Goal: Task Accomplishment & Management: Manage account settings

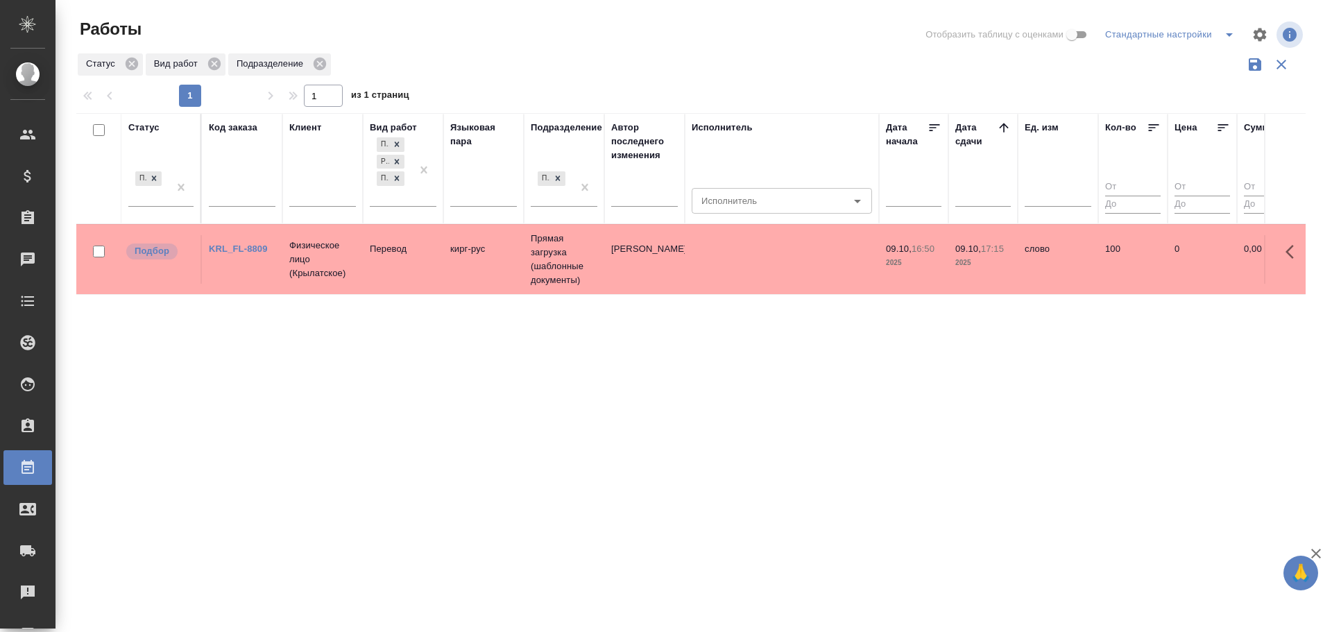
scroll to position [9, 0]
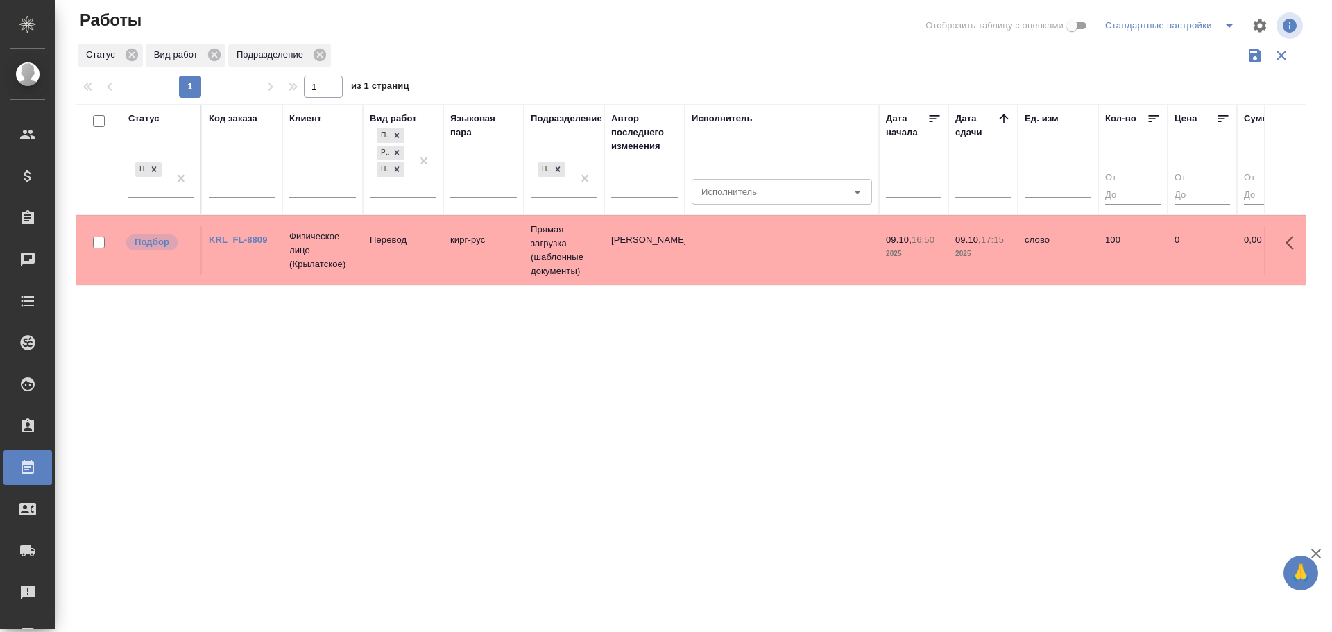
click at [380, 273] on td "Перевод" at bounding box center [403, 250] width 80 height 49
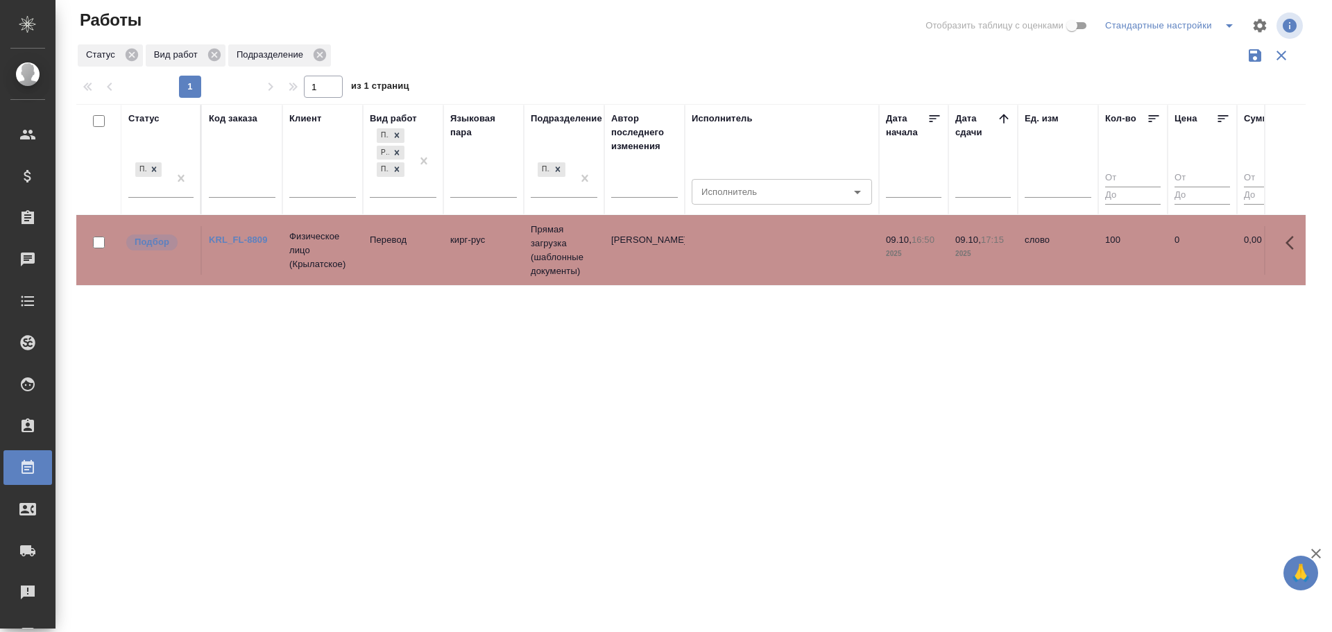
click at [380, 273] on td "Перевод" at bounding box center [403, 250] width 80 height 49
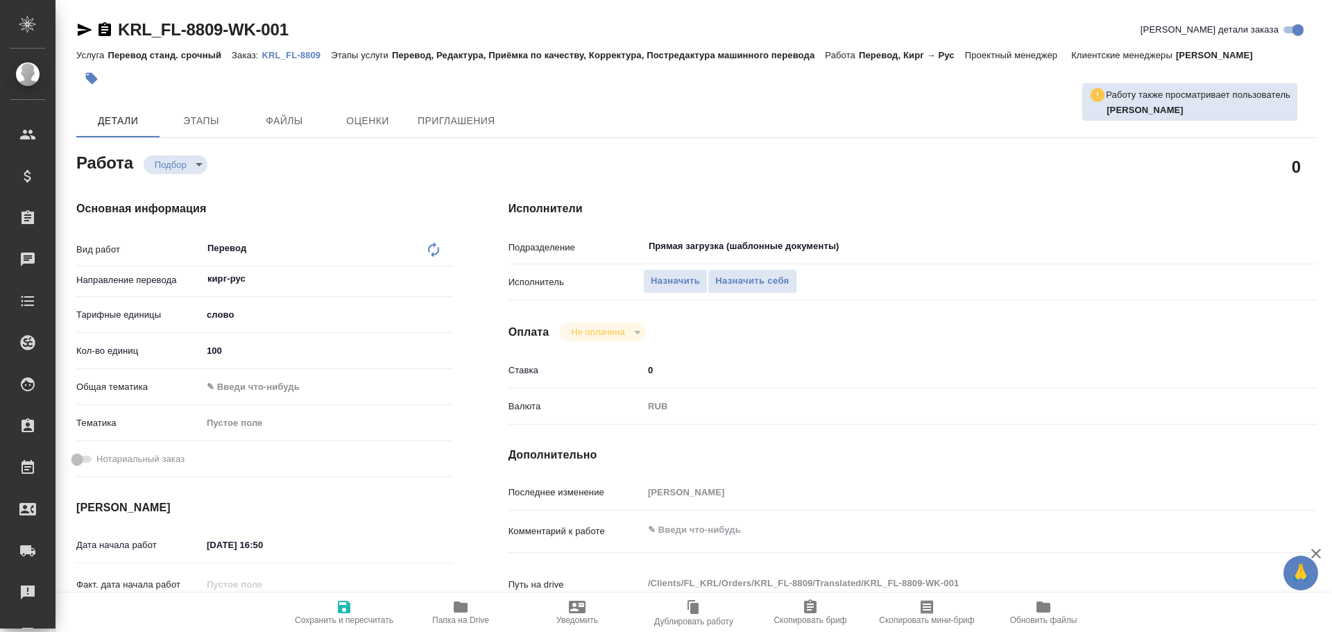
type textarea "x"
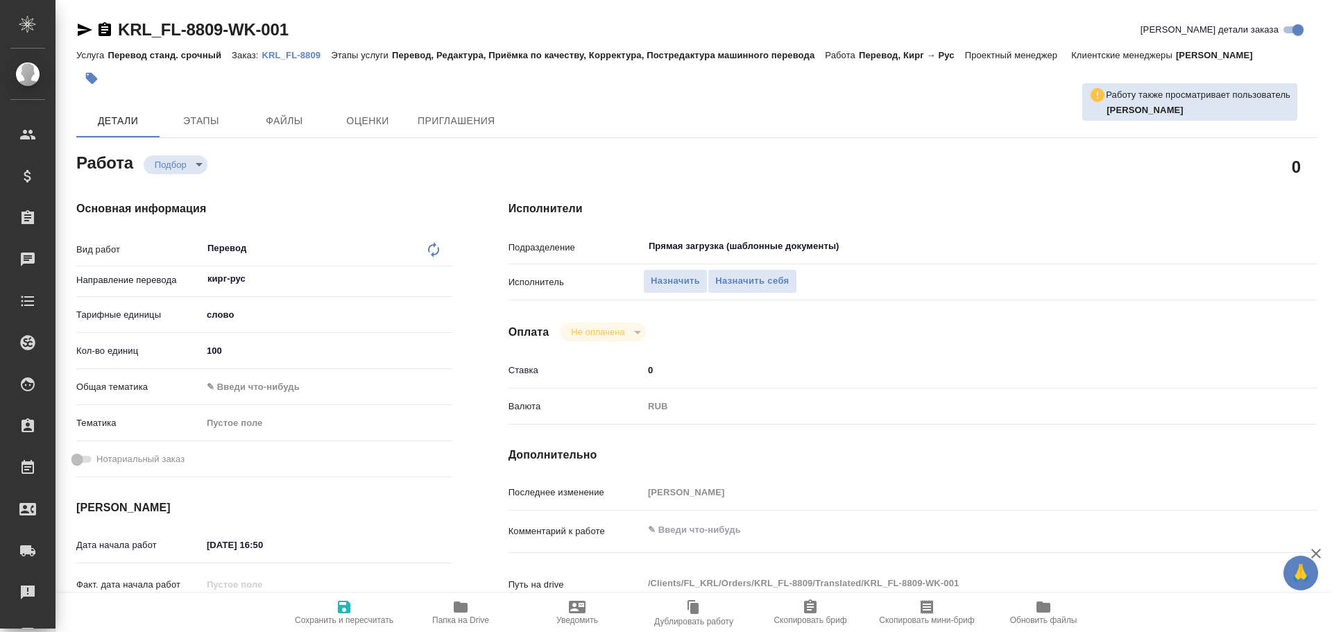
type textarea "x"
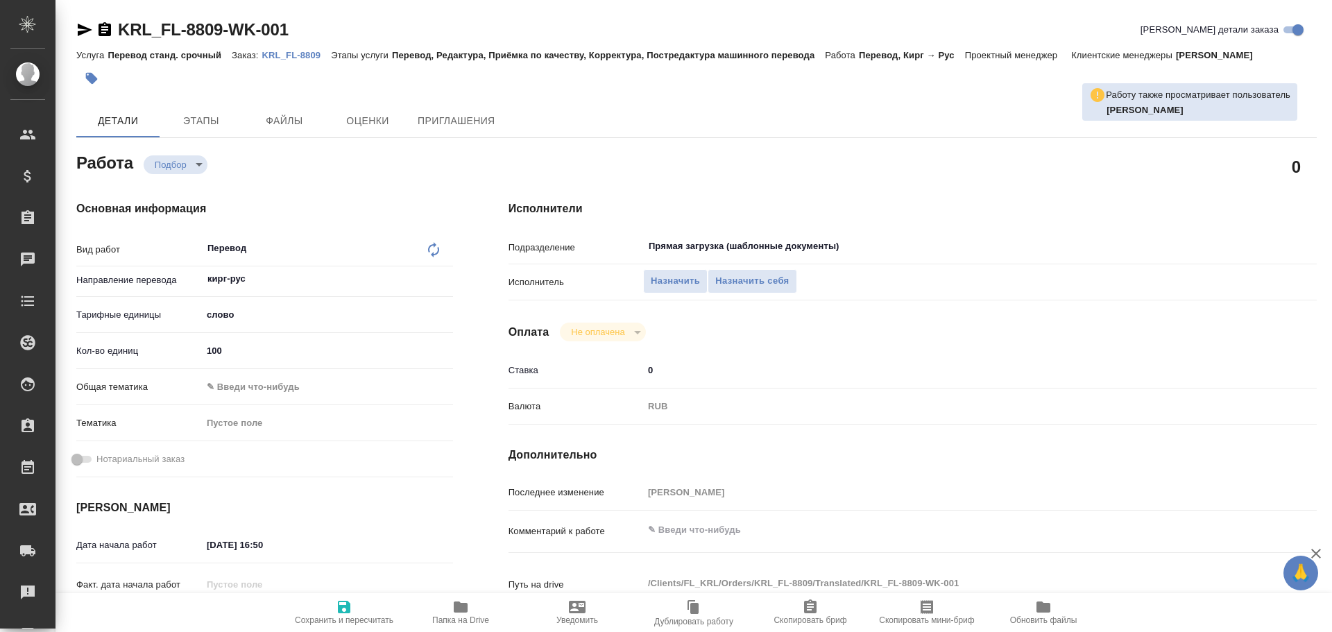
type textarea "x"
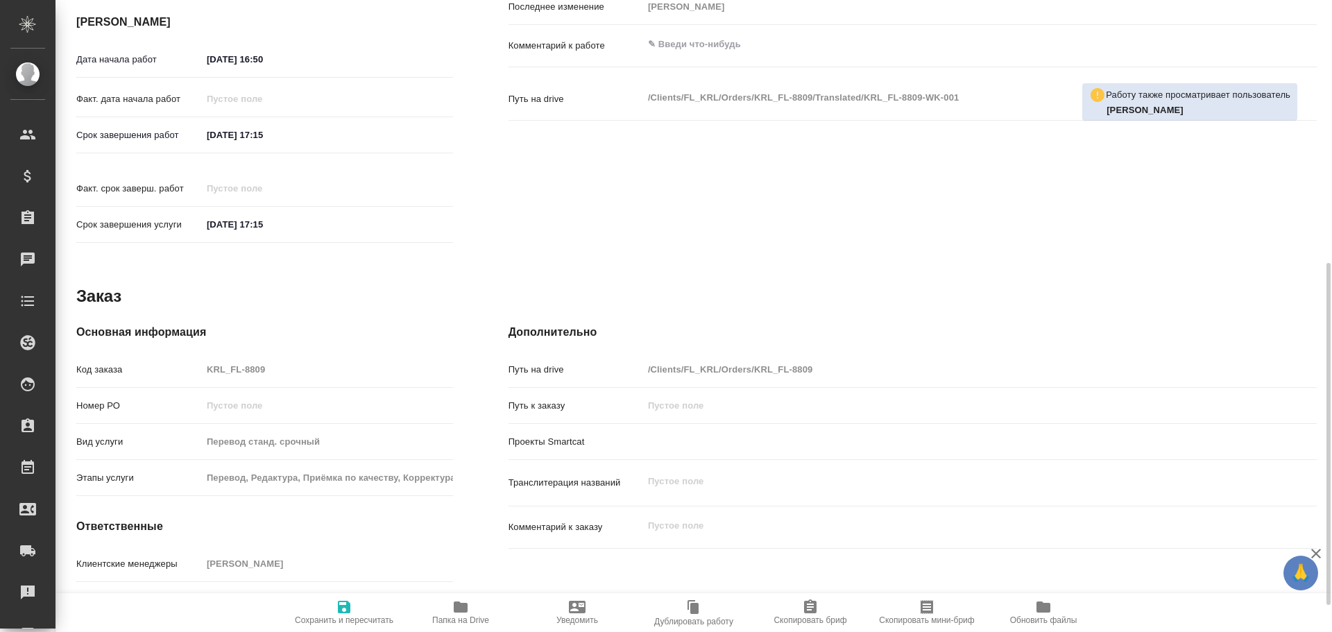
scroll to position [535, 0]
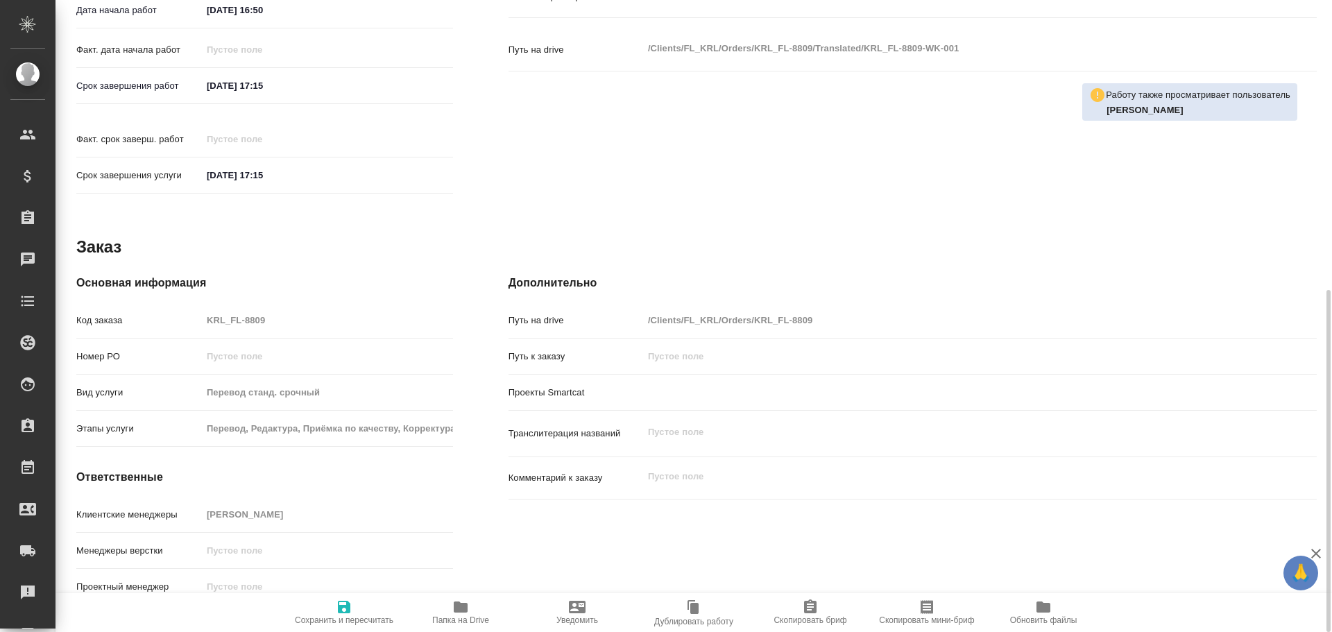
type textarea "x"
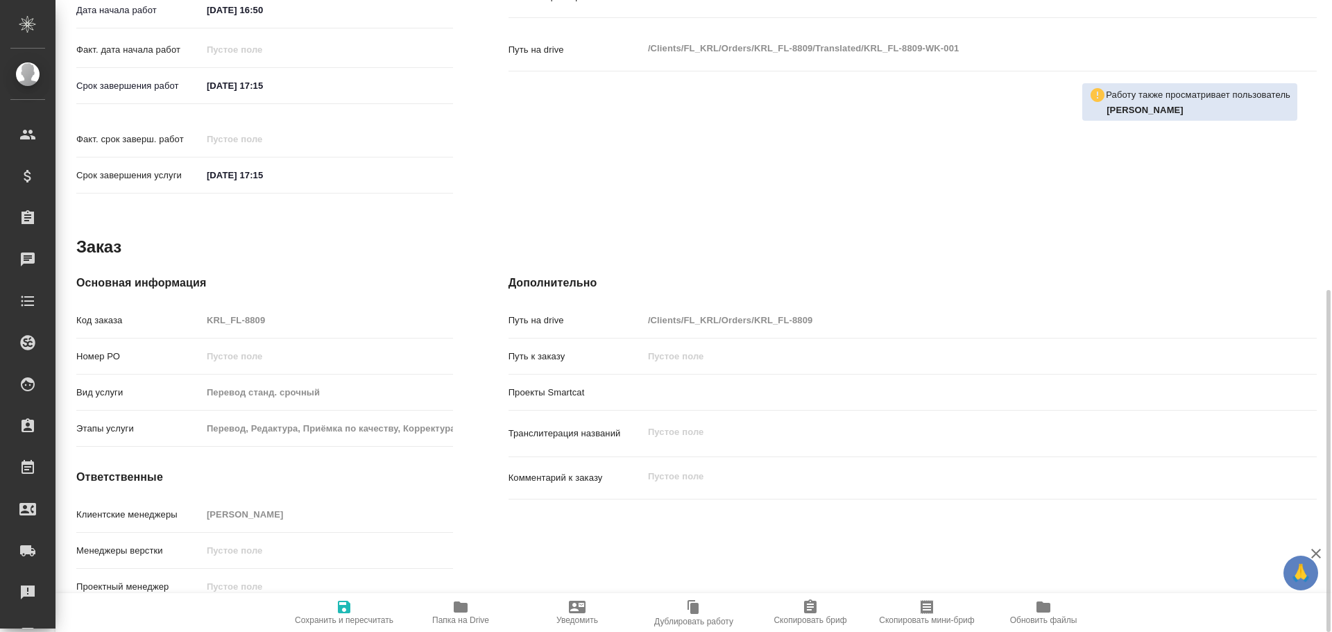
click at [463, 610] on icon "button" at bounding box center [461, 607] width 14 height 11
type textarea "x"
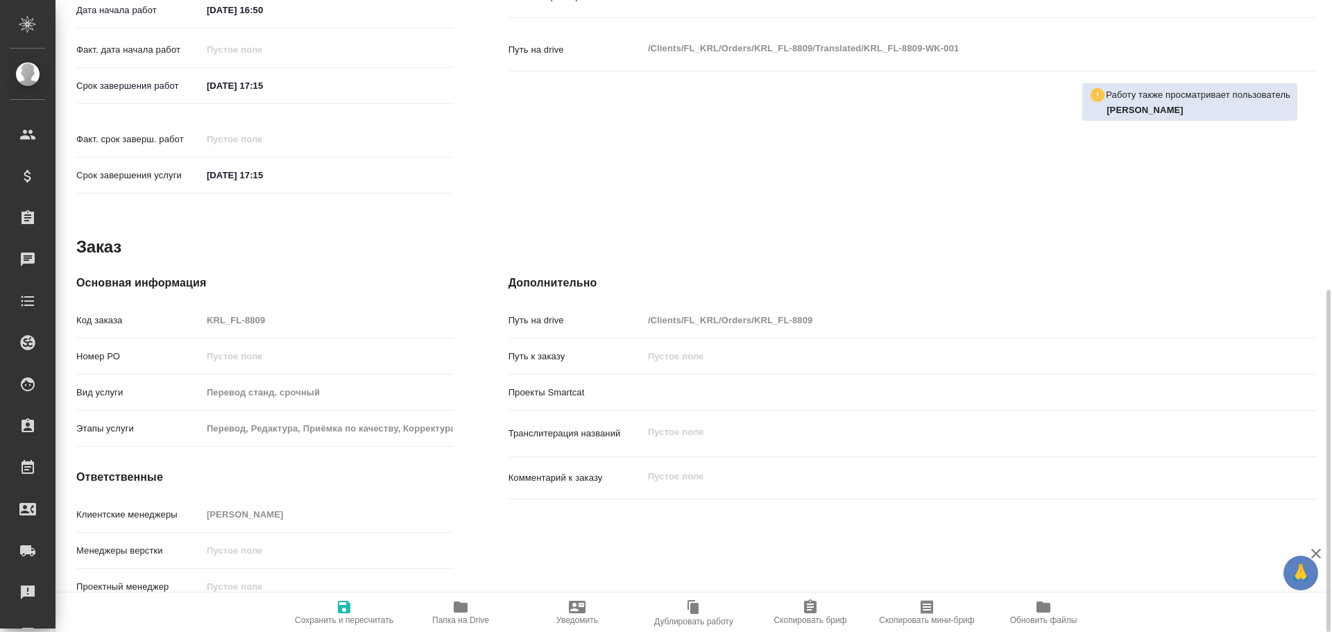
type textarea "x"
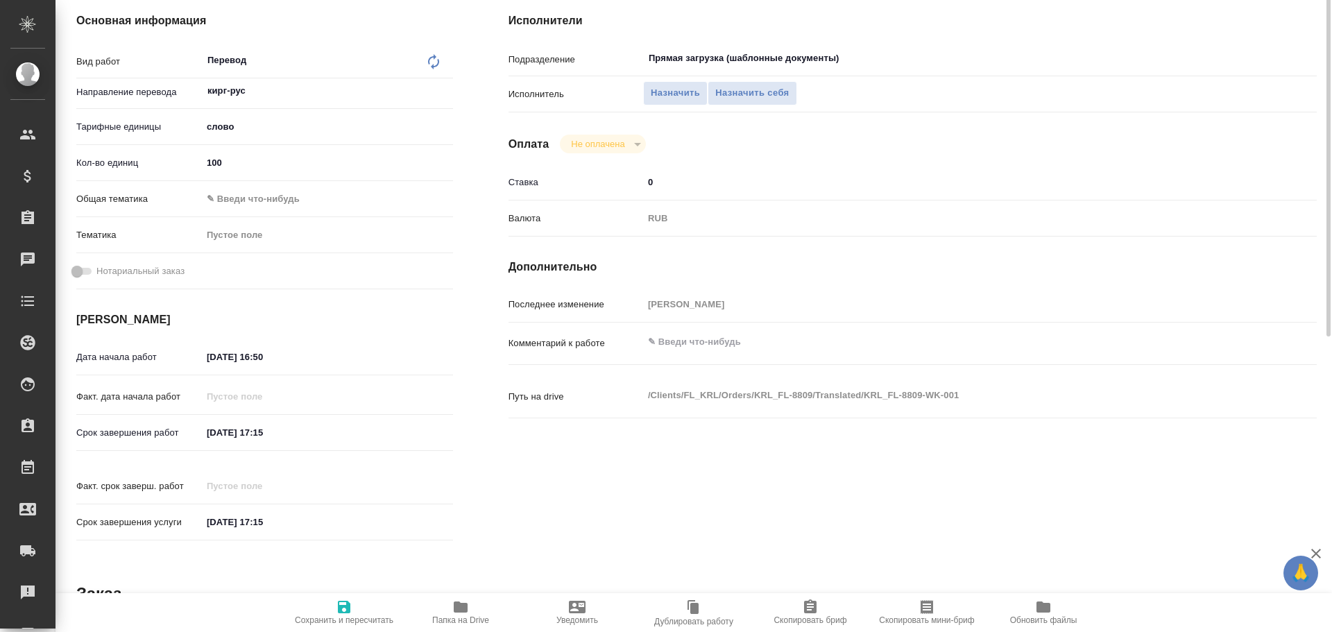
scroll to position [0, 0]
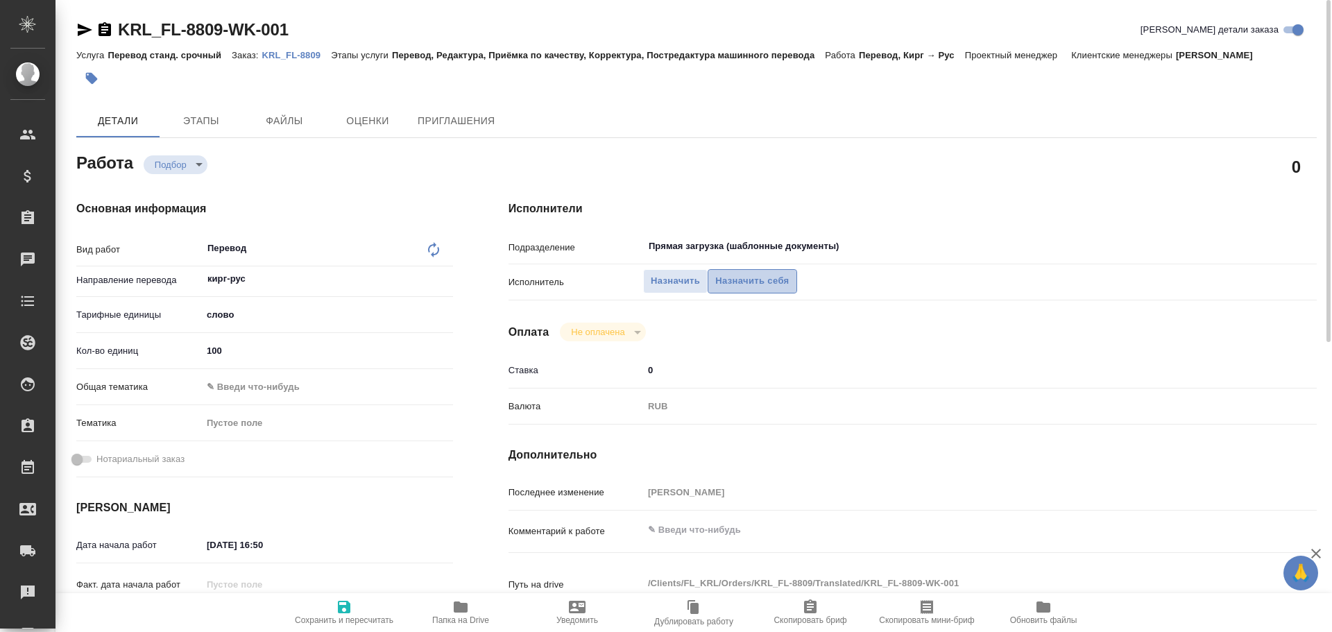
click at [731, 289] on span "Назначить себя" at bounding box center [752, 281] width 74 height 16
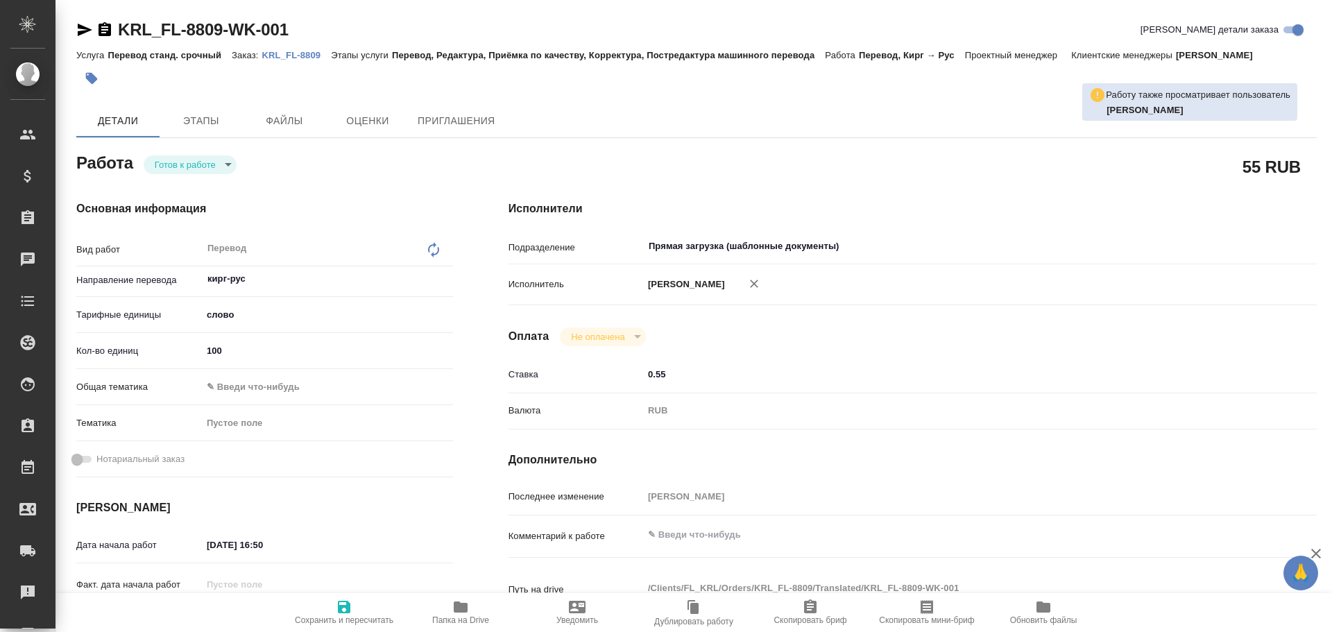
type textarea "x"
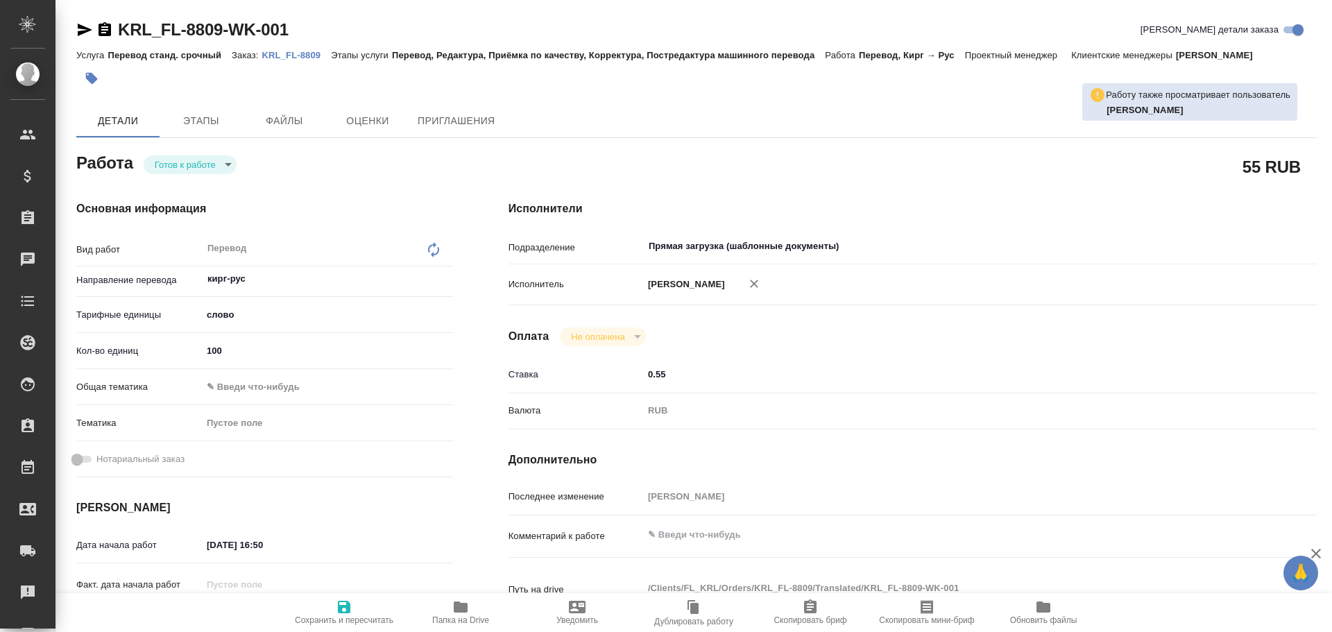
type textarea "x"
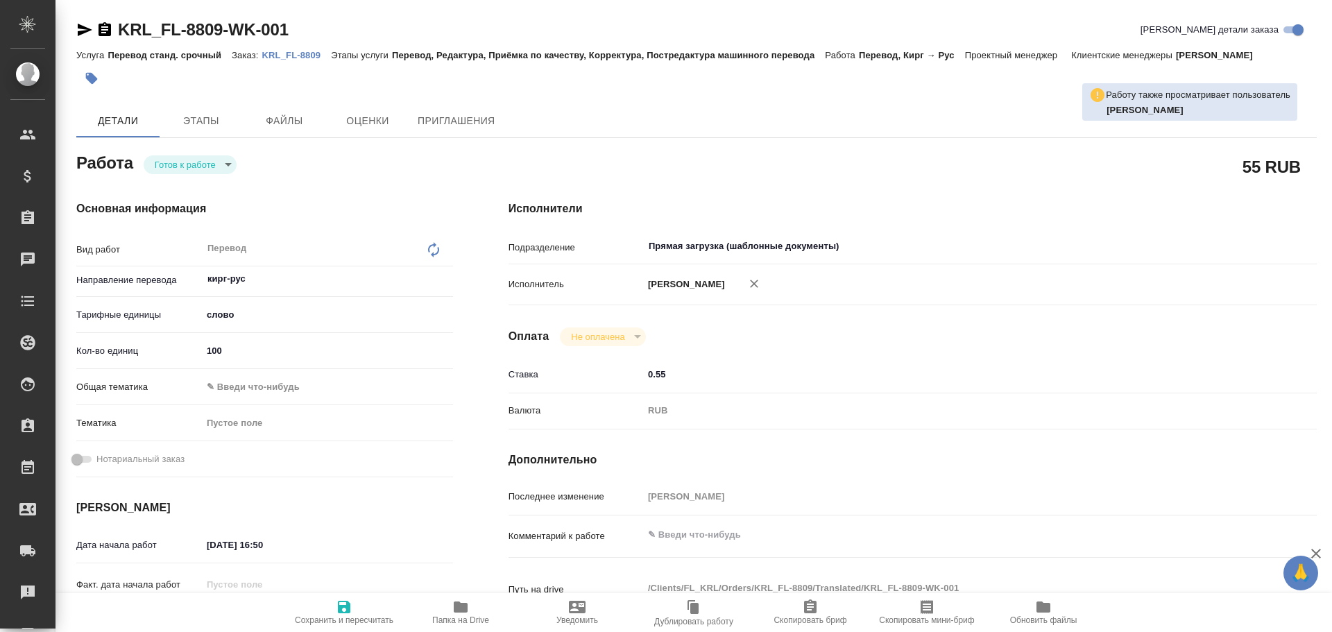
type textarea "x"
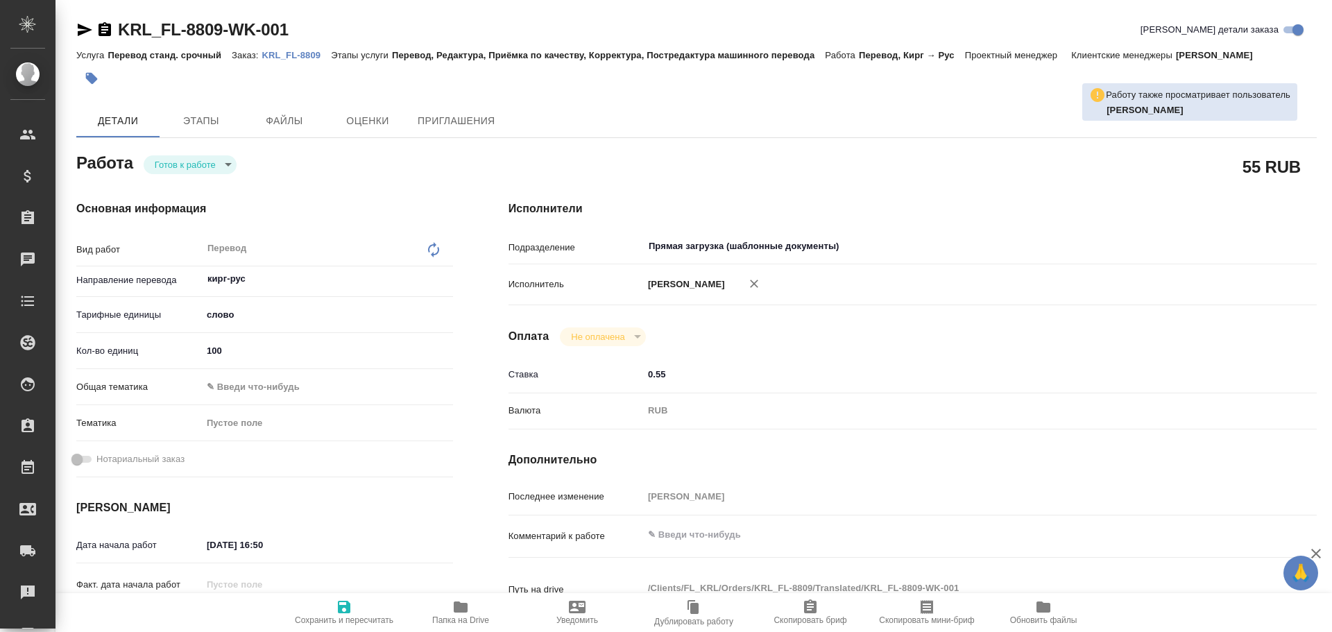
type textarea "x"
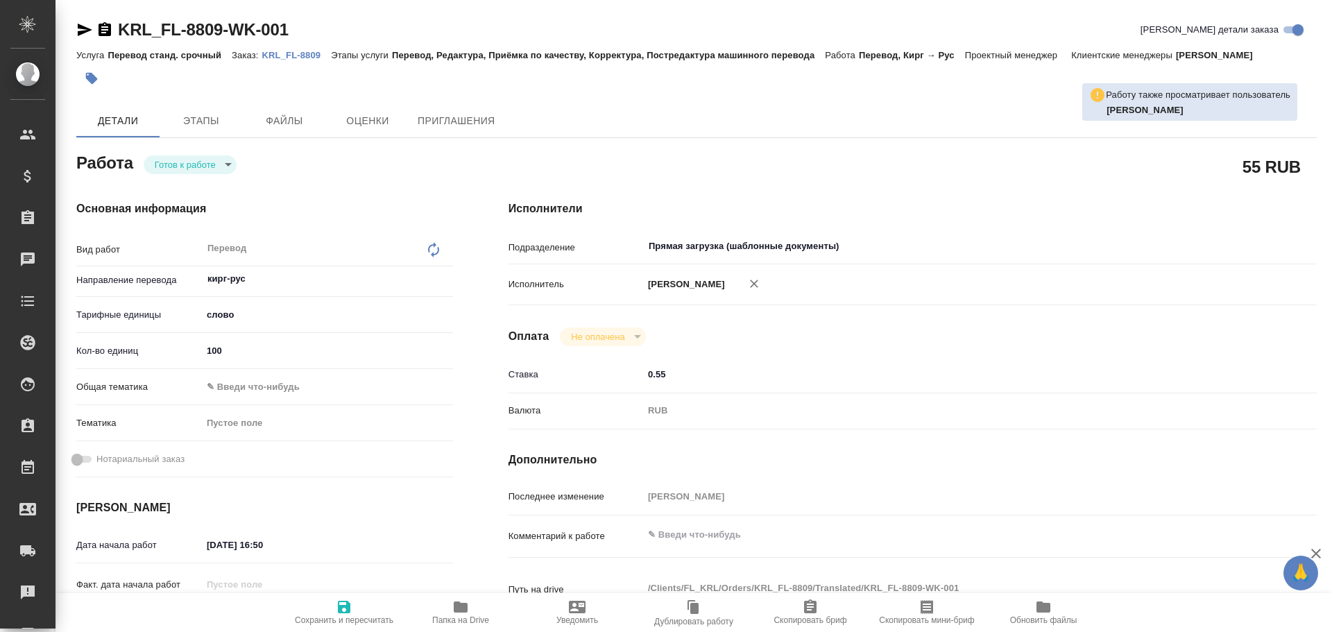
type textarea "x"
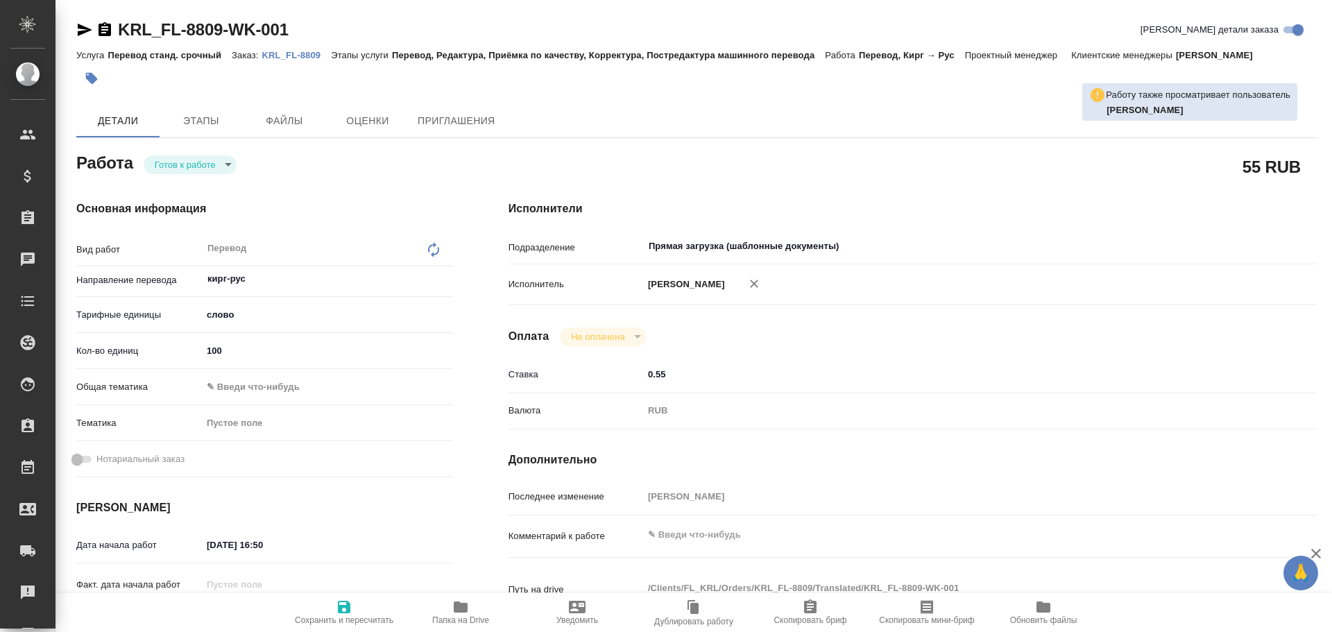
click at [185, 173] on body "🙏 .cls-1 fill:#fff; AWATERA Gusev Alexandr Клиенты Спецификации Заказы Чаты Tod…" at bounding box center [666, 316] width 1332 height 632
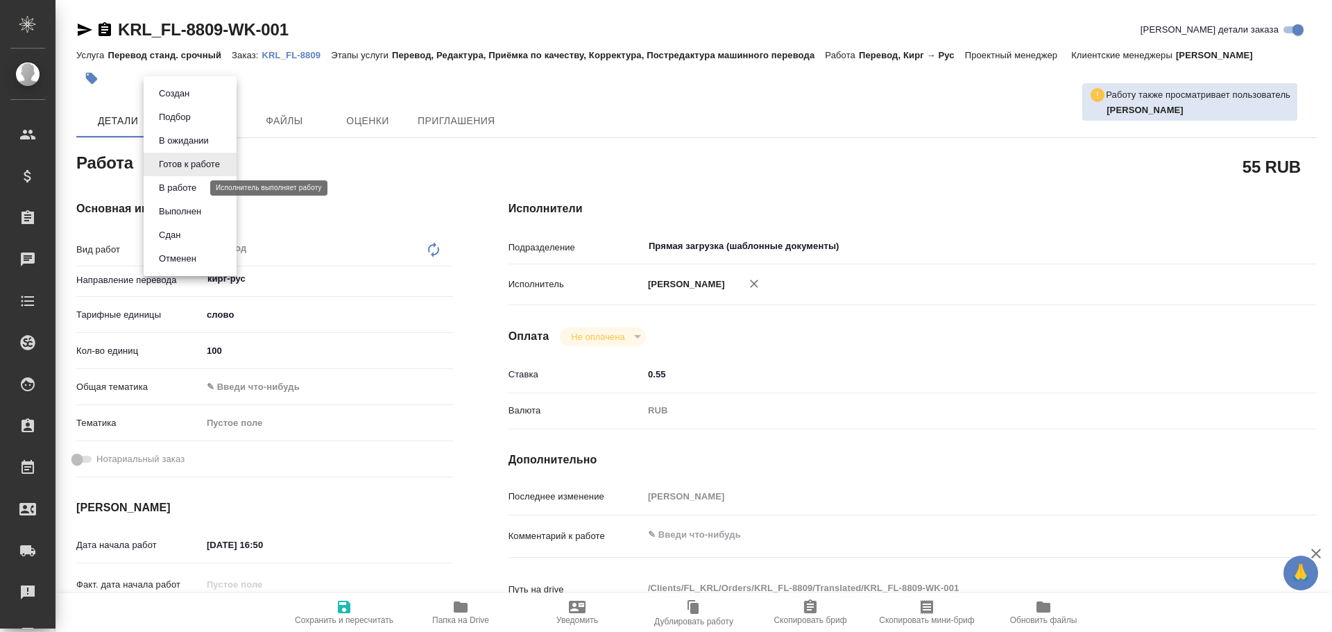
click at [181, 191] on button "В работе" at bounding box center [178, 187] width 46 height 15
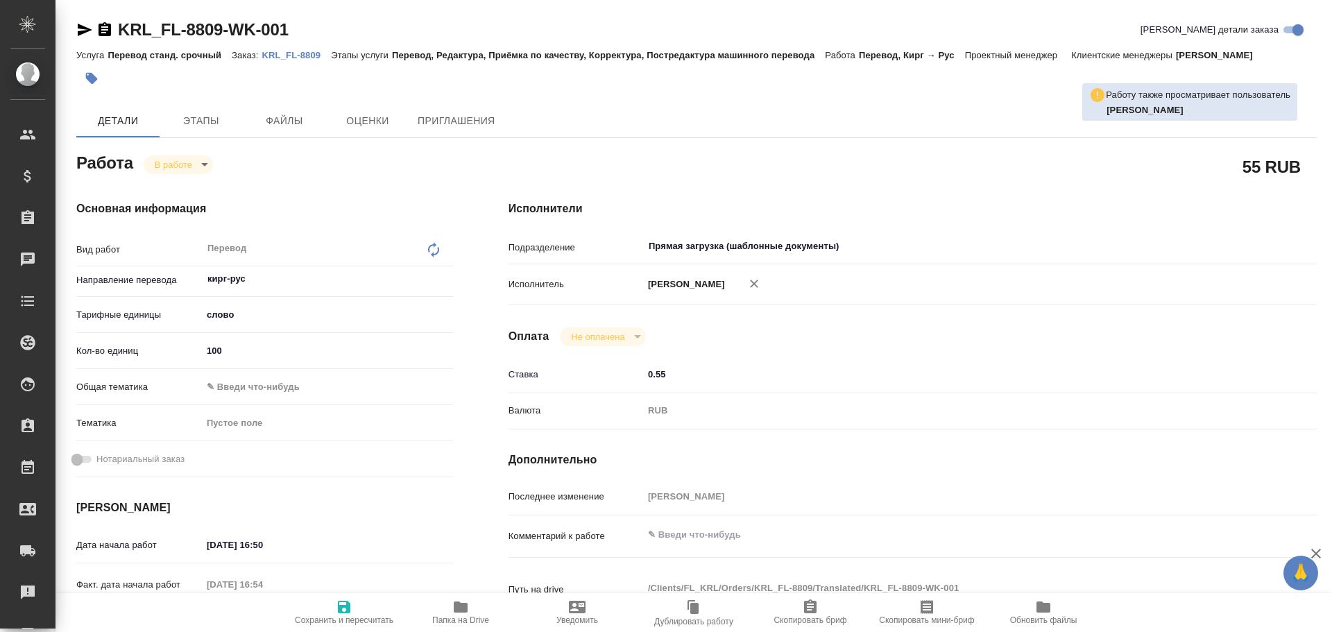
type textarea "x"
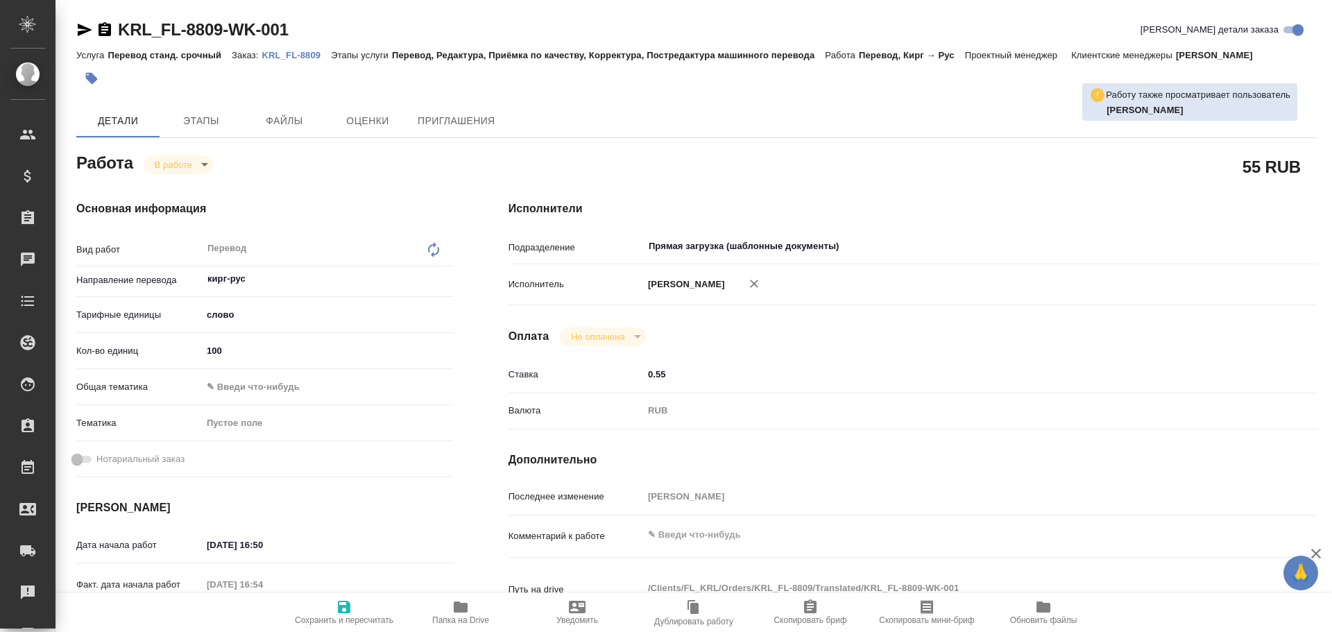
type textarea "x"
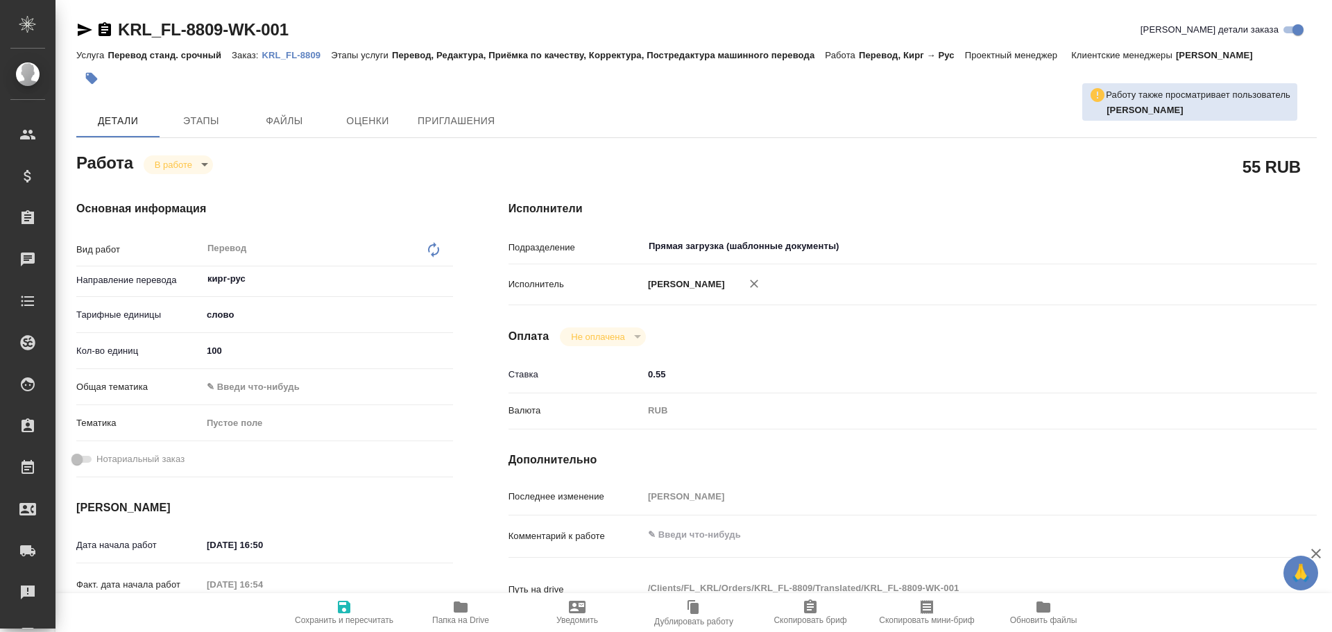
type textarea "x"
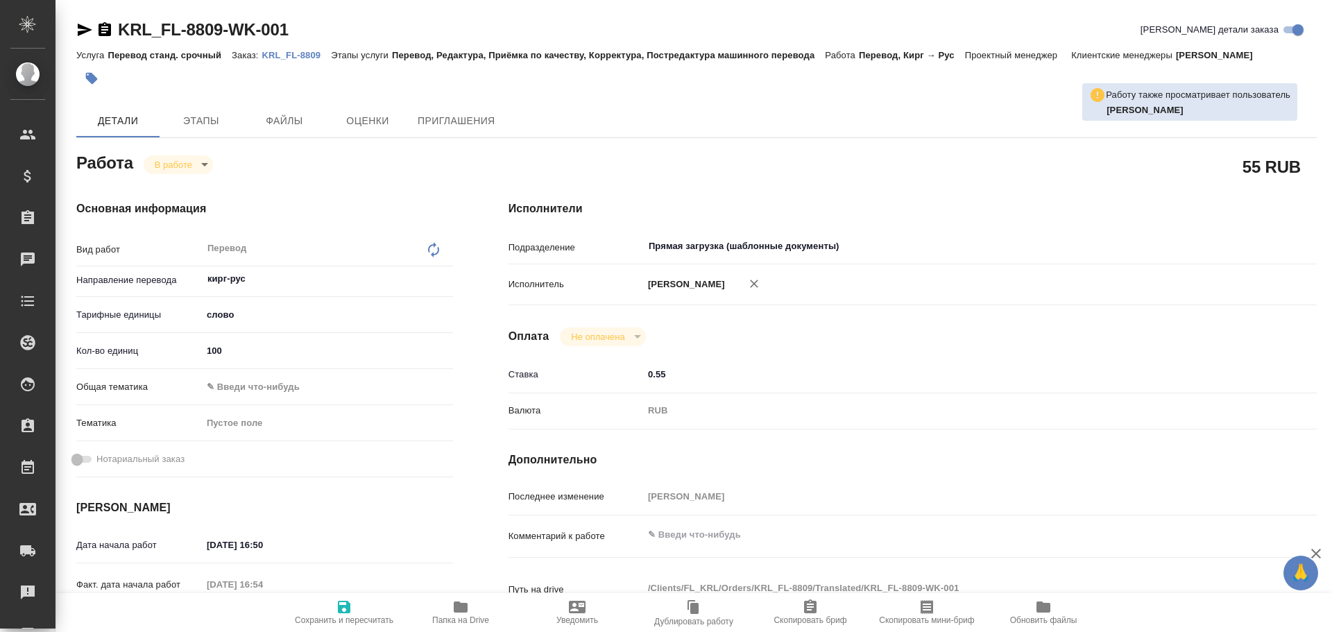
type textarea "x"
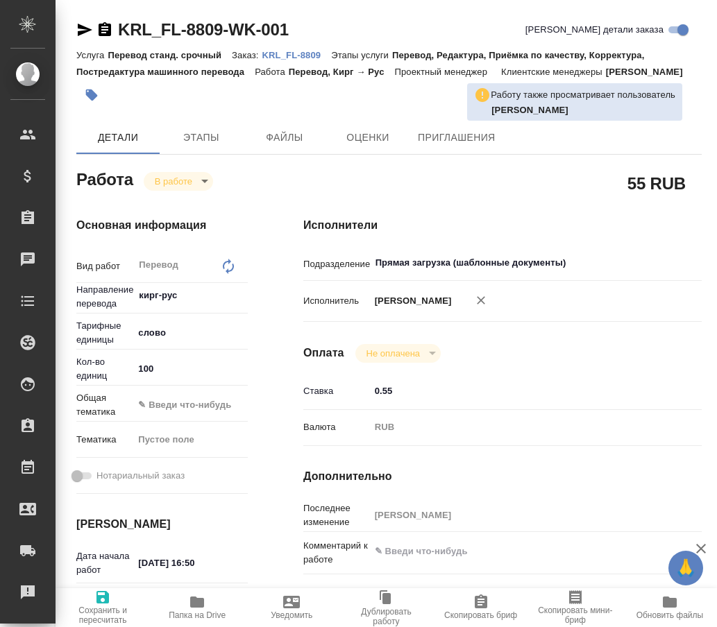
type textarea "x"
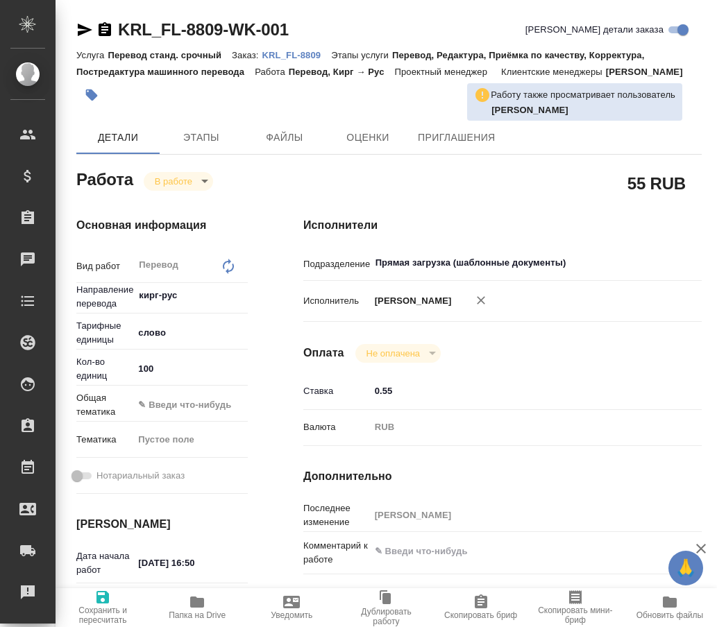
type textarea "x"
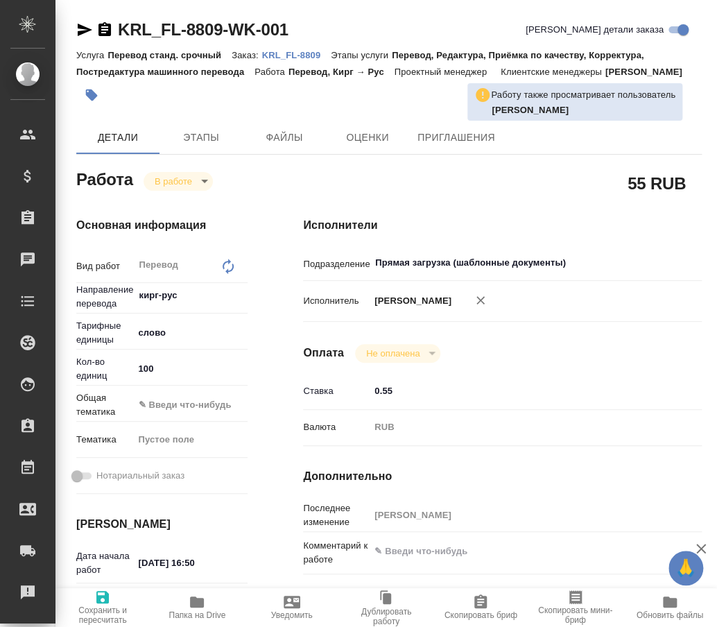
type textarea "x"
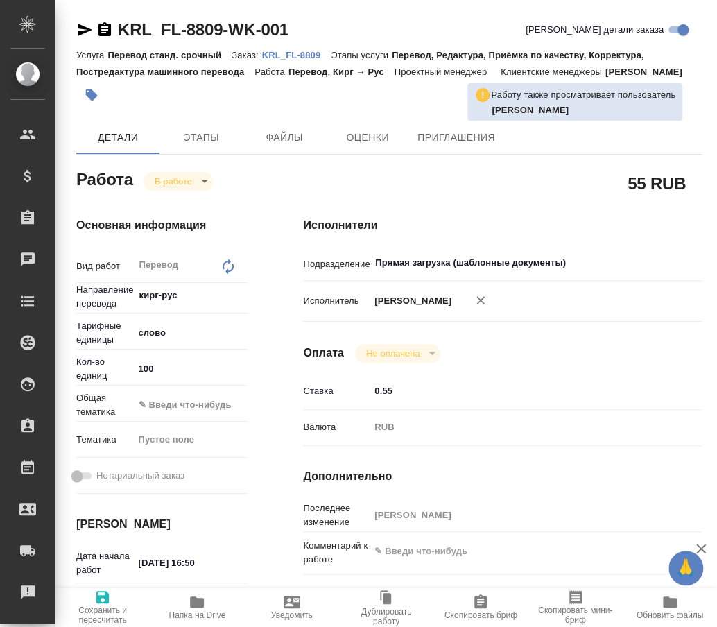
type textarea "x"
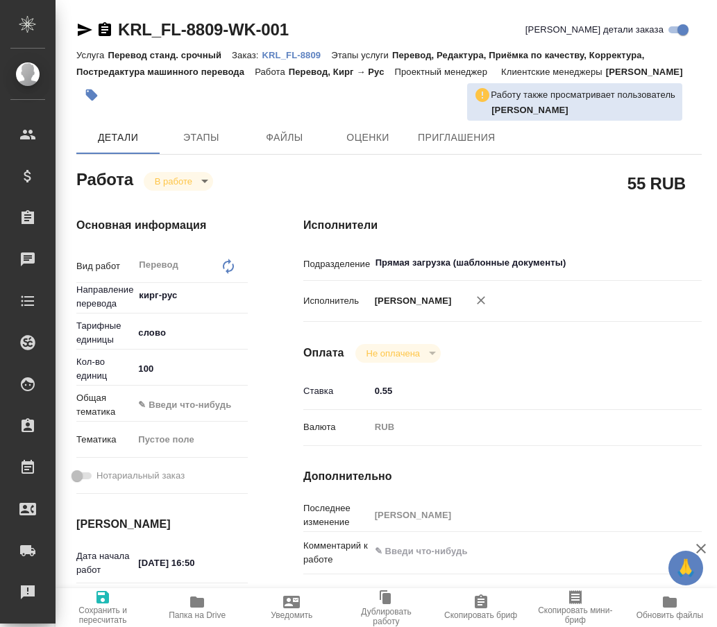
type textarea "x"
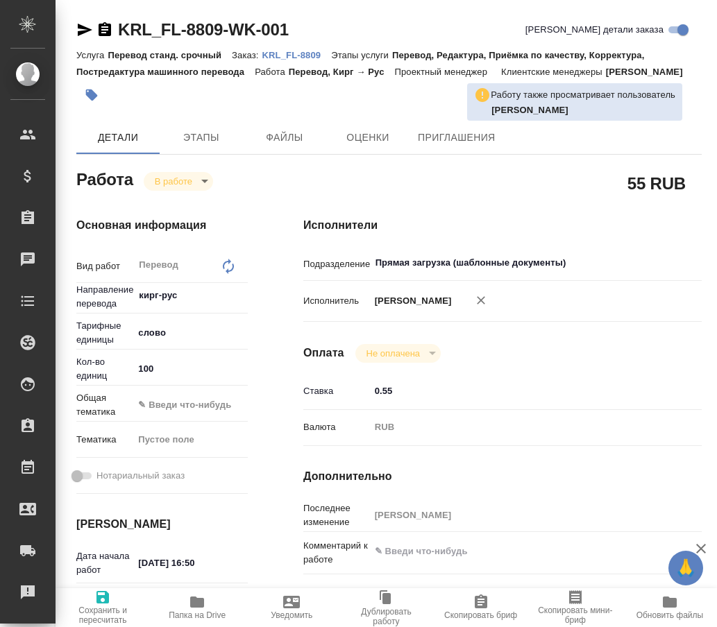
type textarea "x"
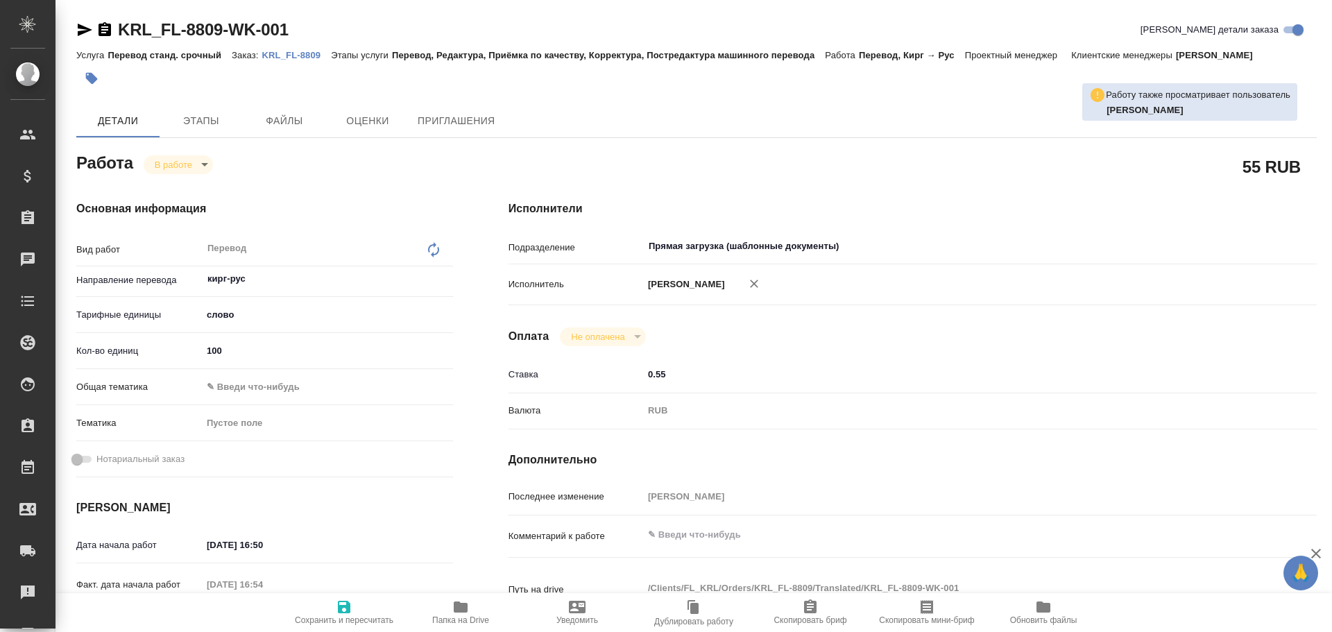
type textarea "x"
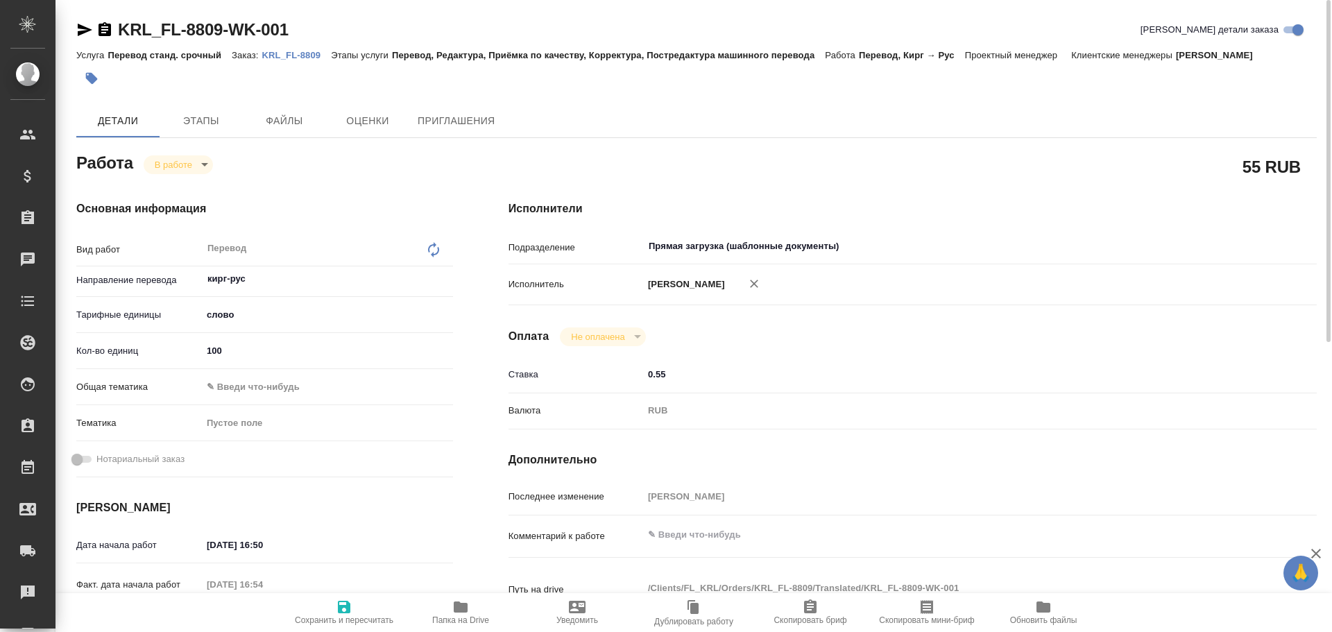
click at [467, 615] on icon "button" at bounding box center [460, 607] width 17 height 17
click at [171, 164] on body "🙏 .cls-1 fill:#fff; AWATERA Gusev Alexandr Клиенты Спецификации Заказы 0 Чаты T…" at bounding box center [666, 316] width 1332 height 632
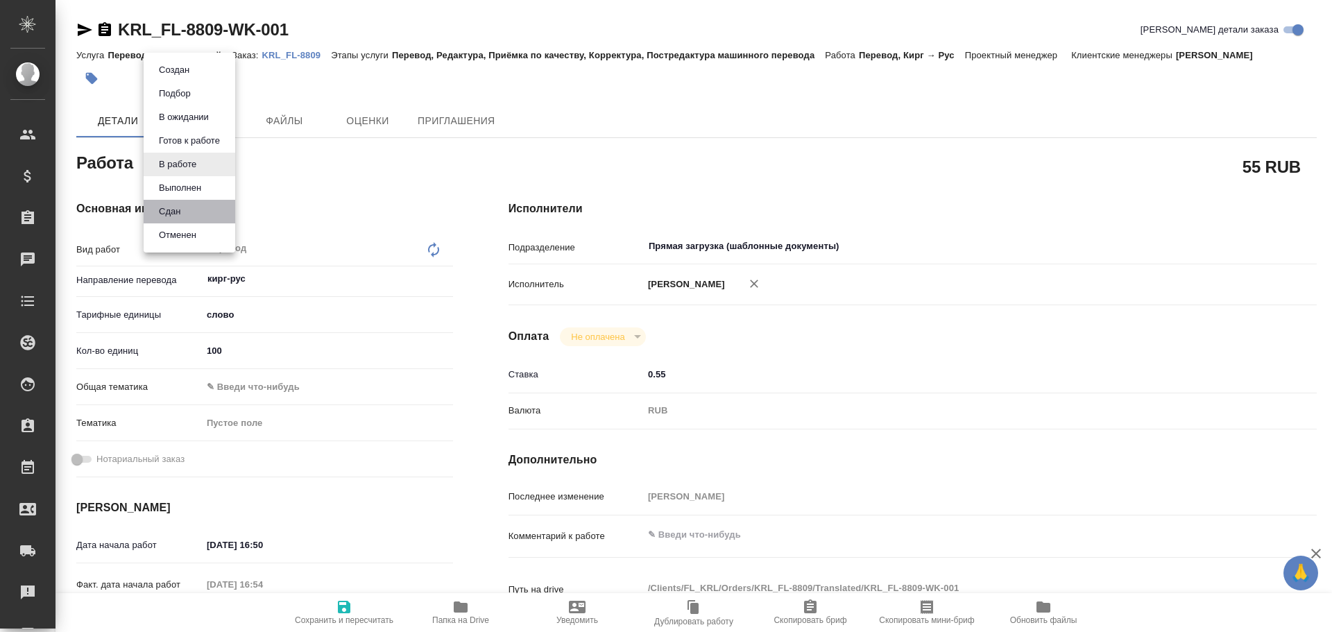
click at [196, 214] on li "Сдан" at bounding box center [190, 212] width 92 height 24
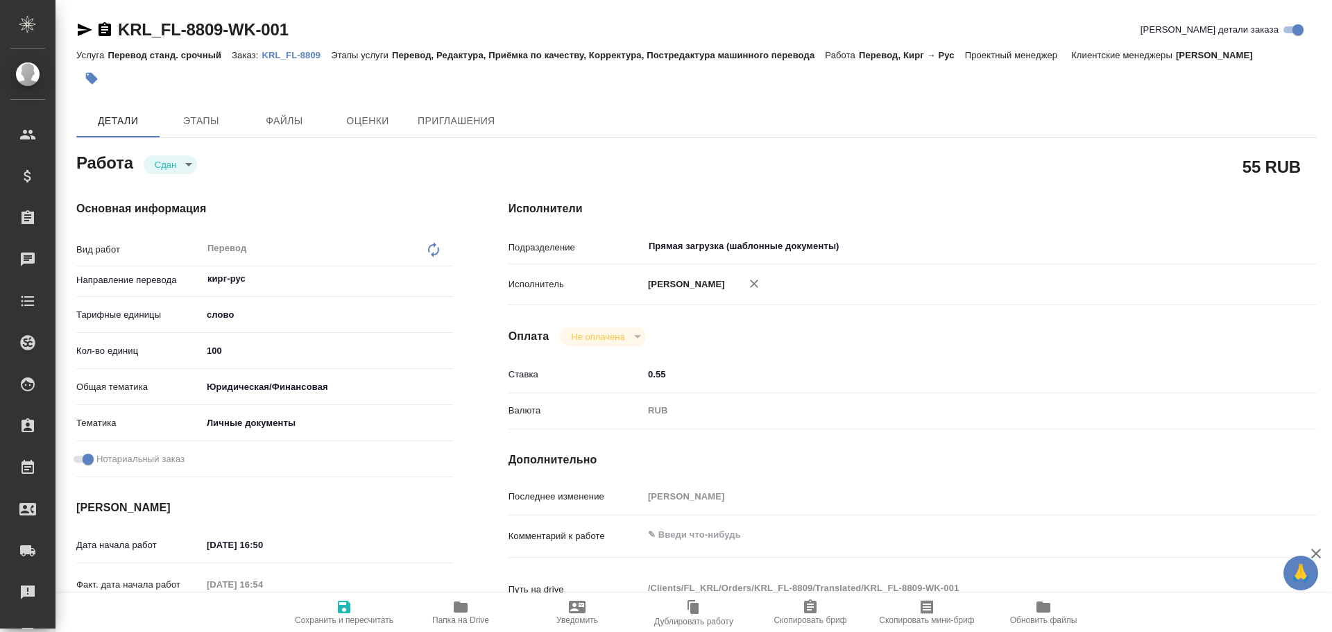
type textarea "x"
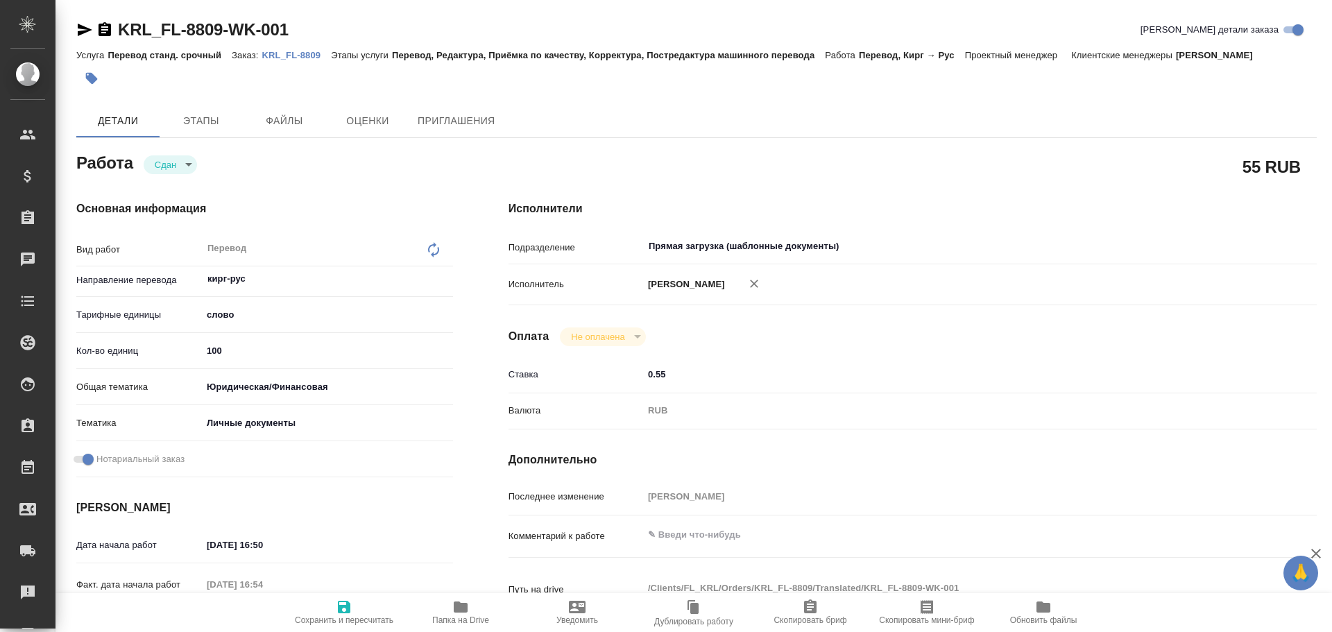
type textarea "x"
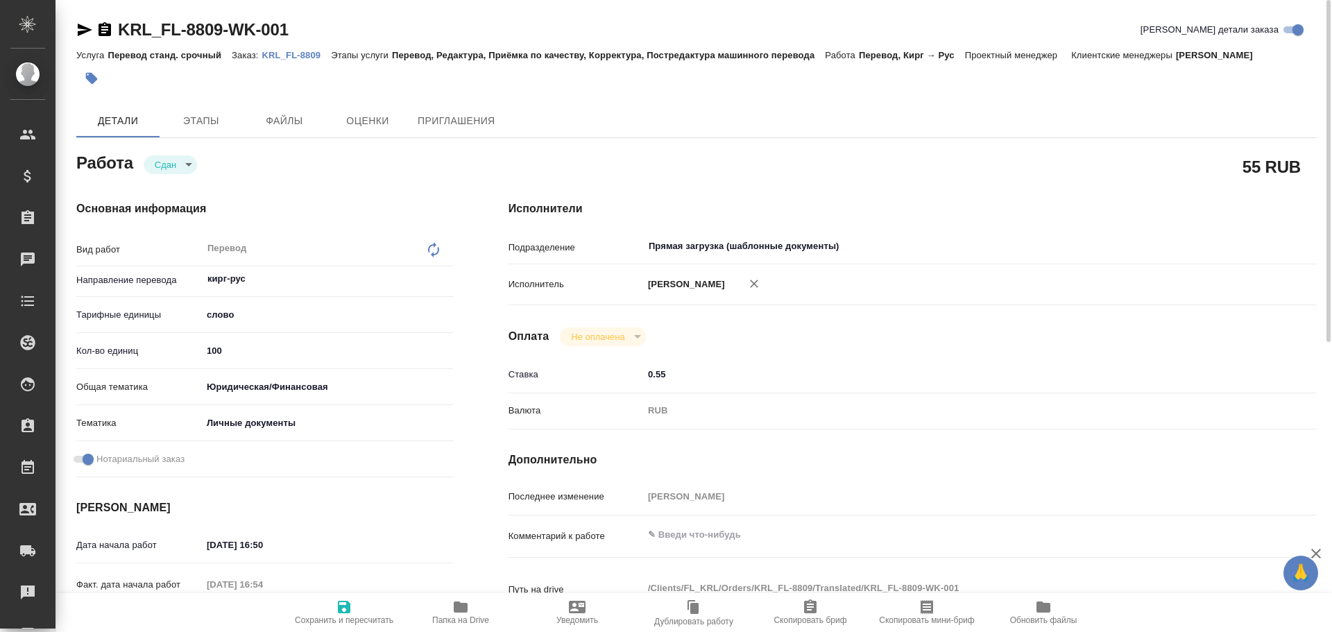
scroll to position [486, 0]
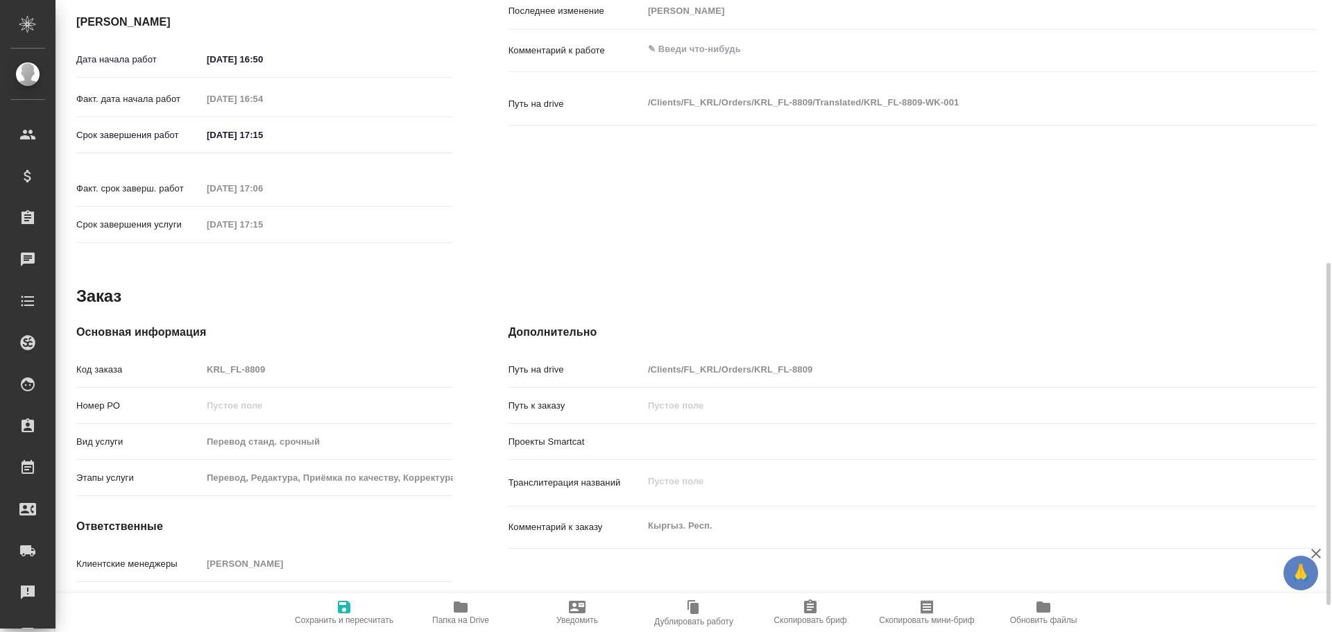
type textarea "x"
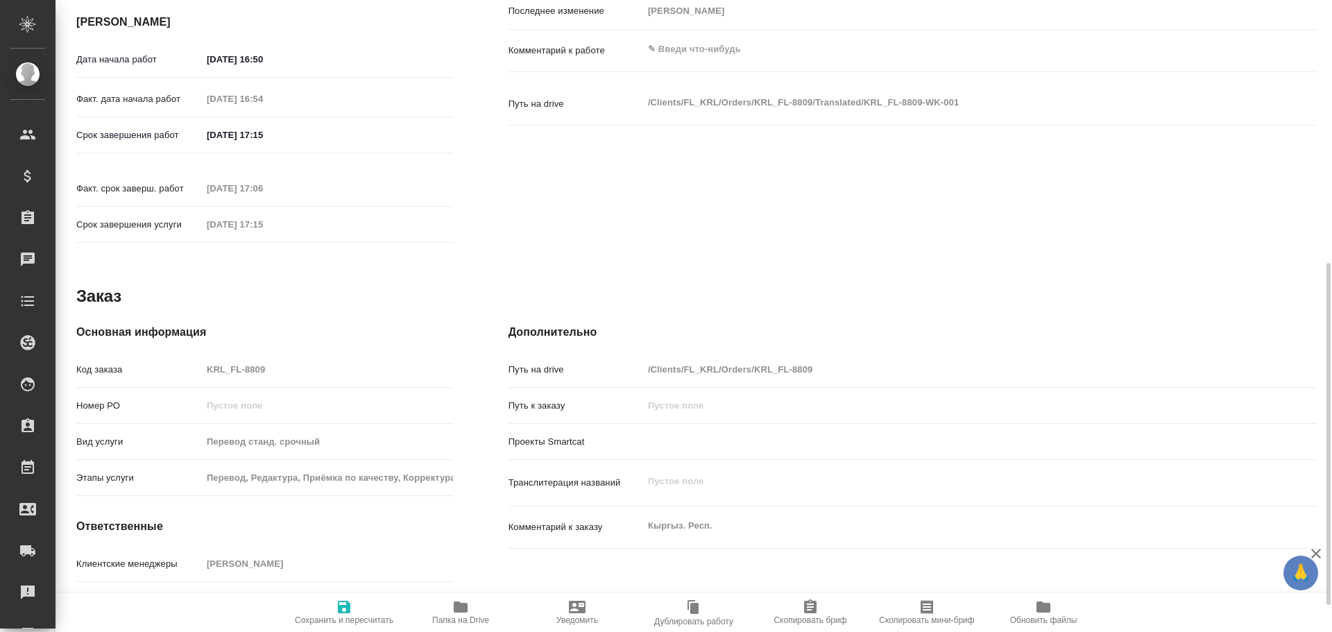
click at [158, 357] on div "Код заказа KRL_FL-8809" at bounding box center [264, 369] width 377 height 24
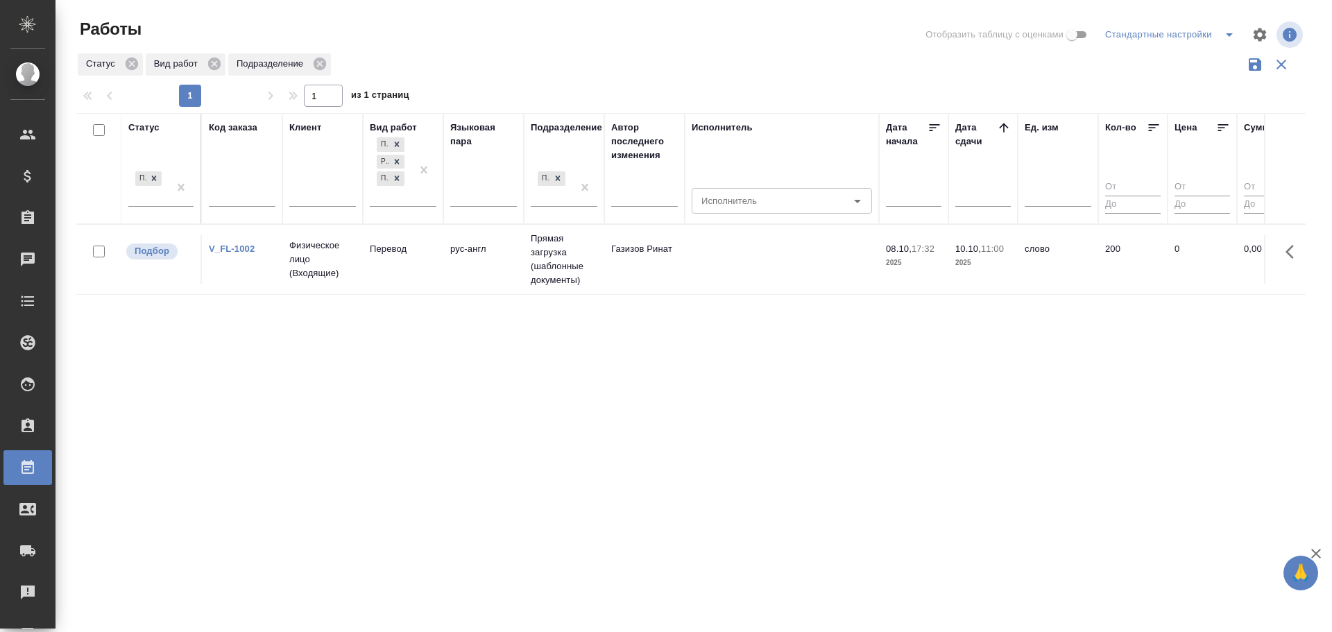
scroll to position [9, 0]
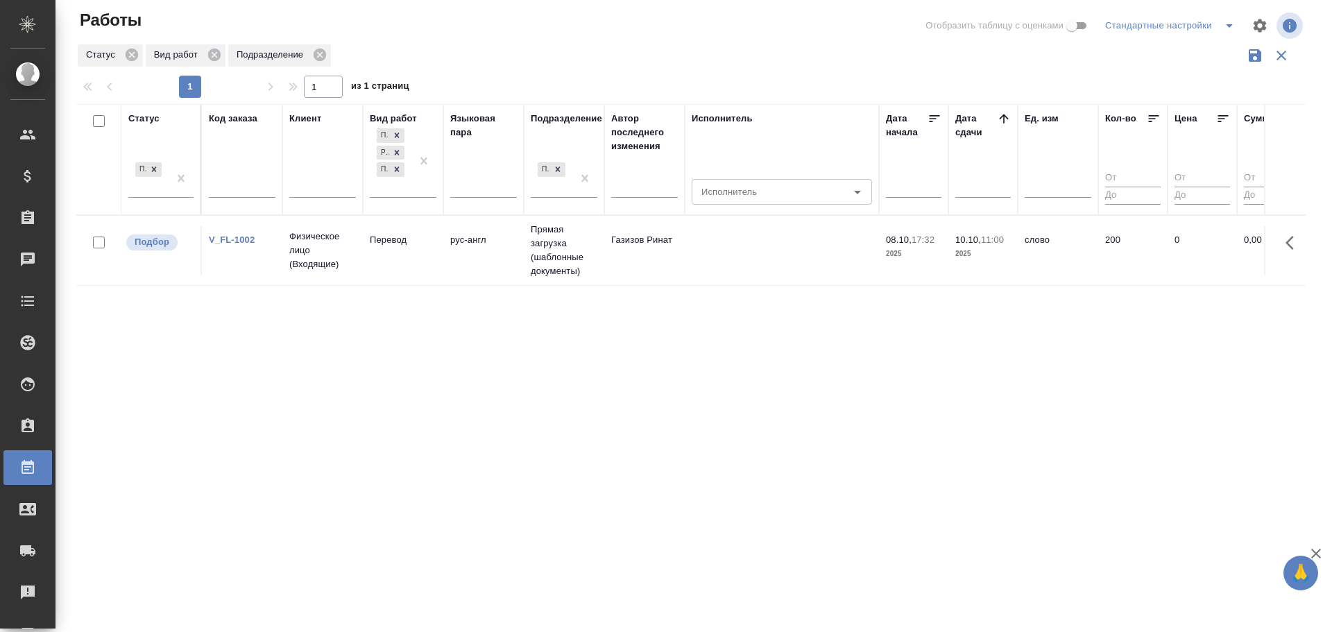
click at [631, 269] on td "Газизов Ринат" at bounding box center [644, 250] width 80 height 49
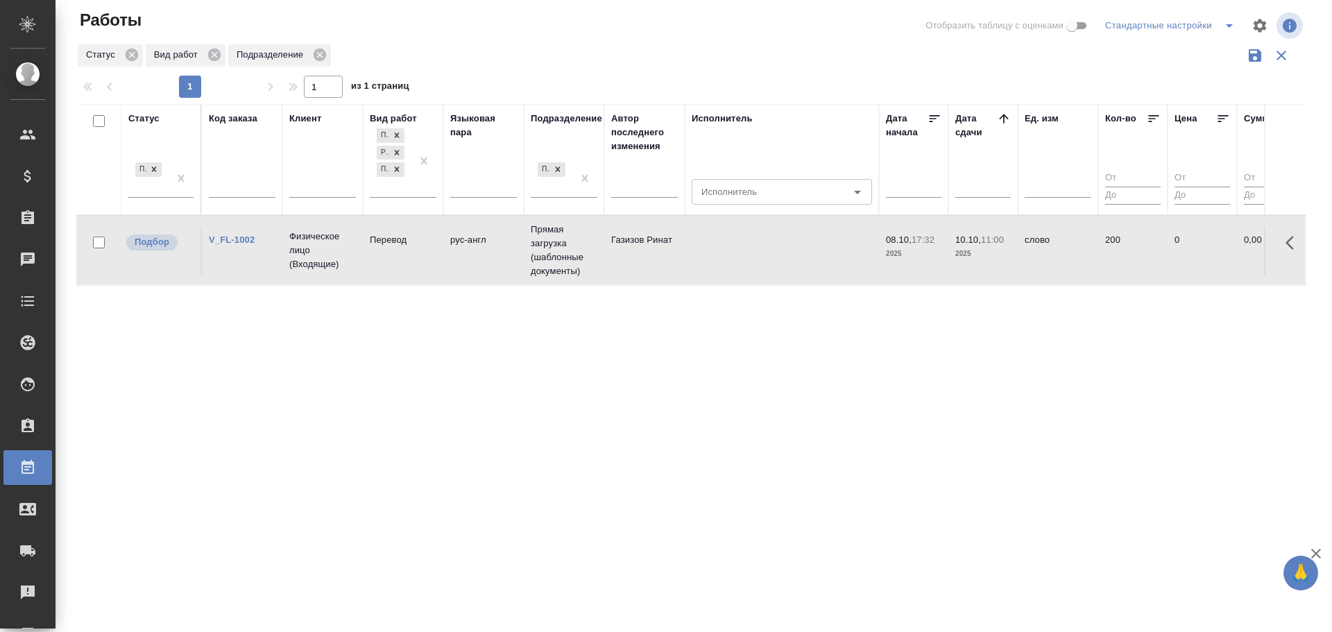
click at [631, 269] on td "Газизов Ринат" at bounding box center [644, 250] width 80 height 49
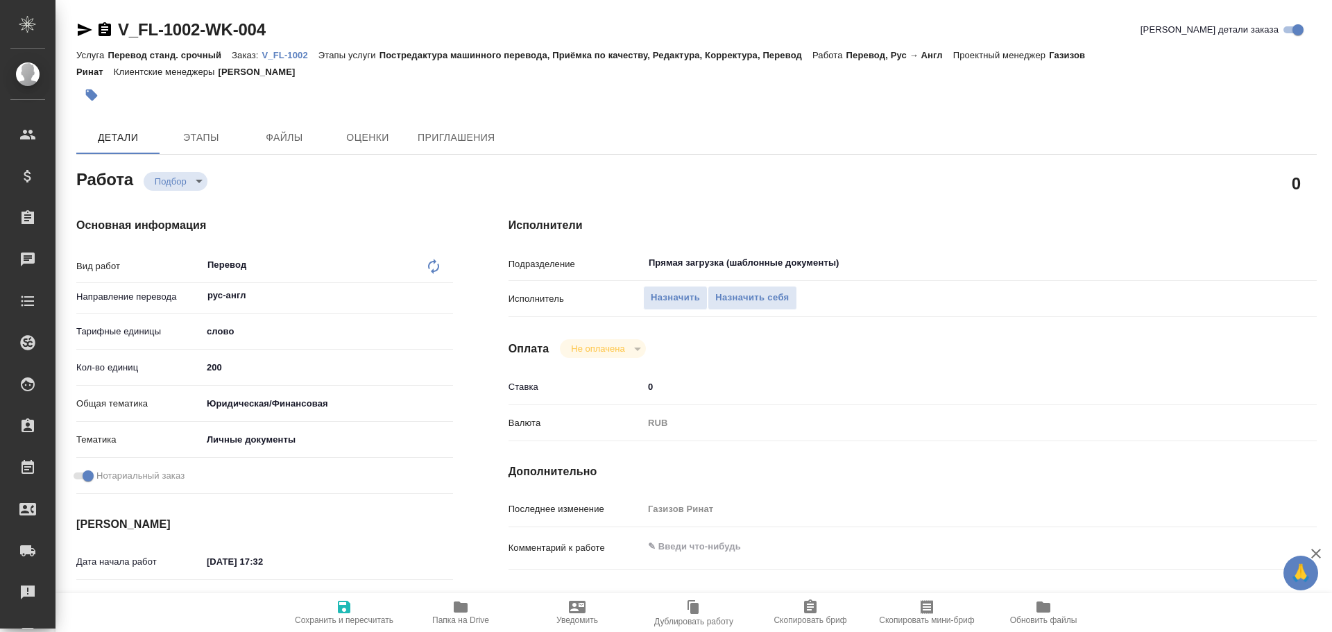
type textarea "x"
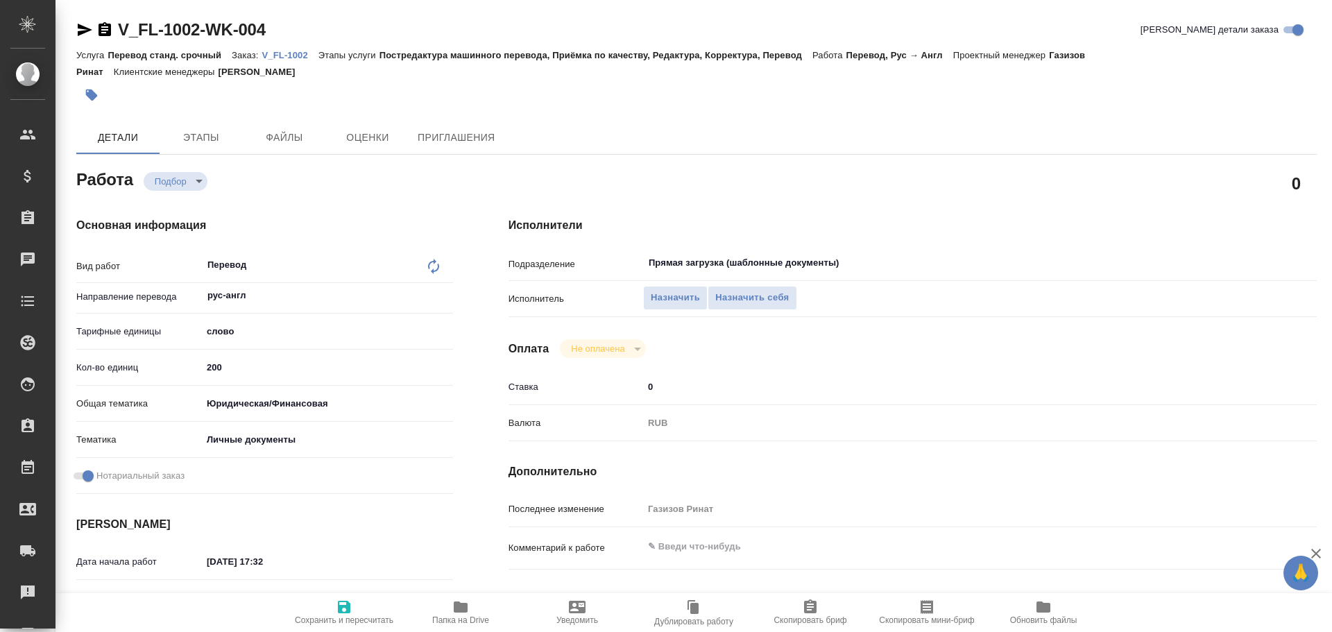
type textarea "x"
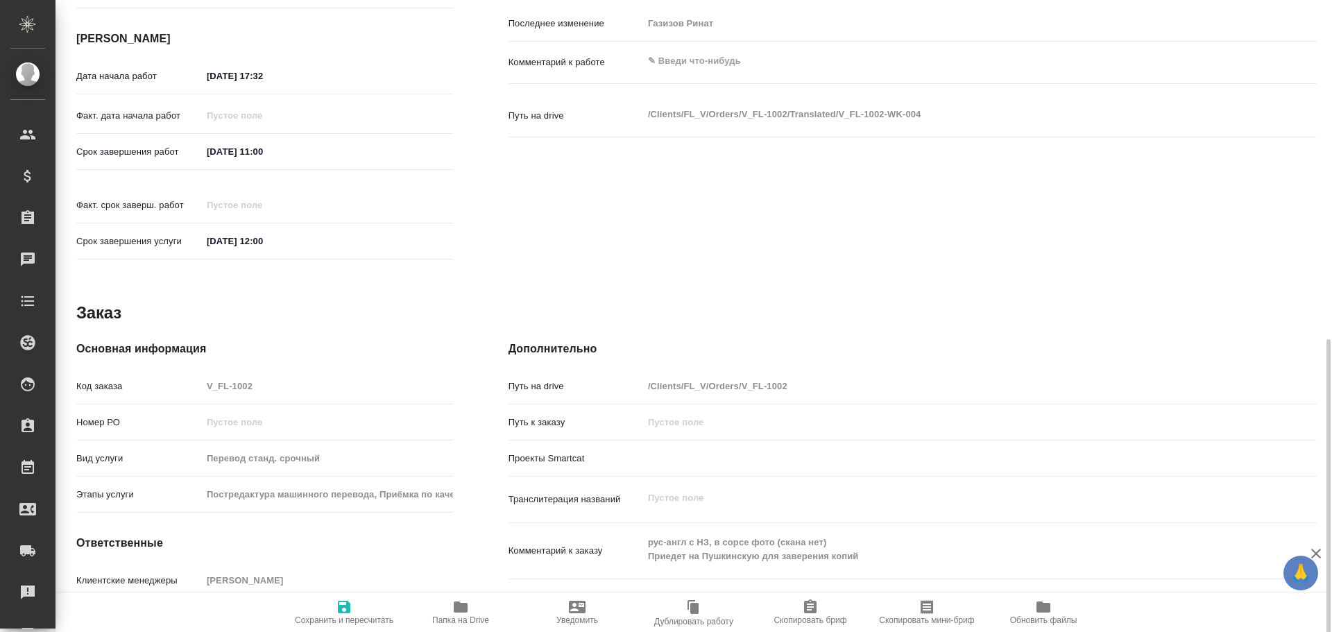
scroll to position [535, 0]
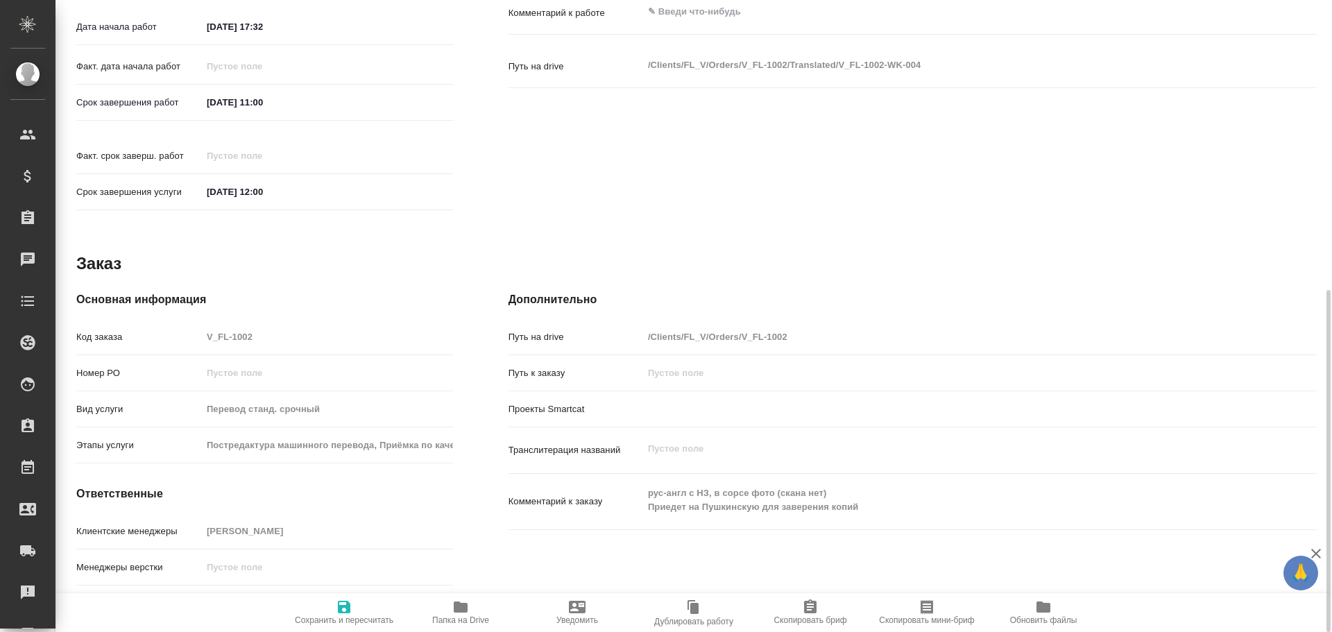
type textarea "x"
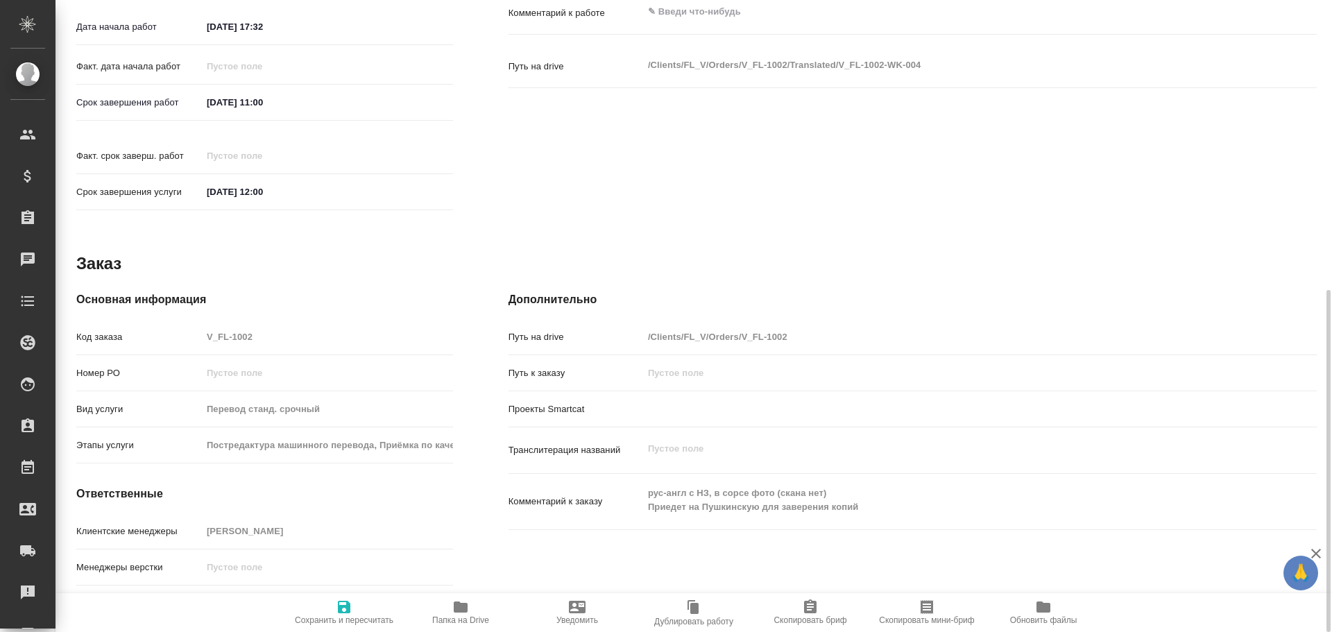
type textarea "x"
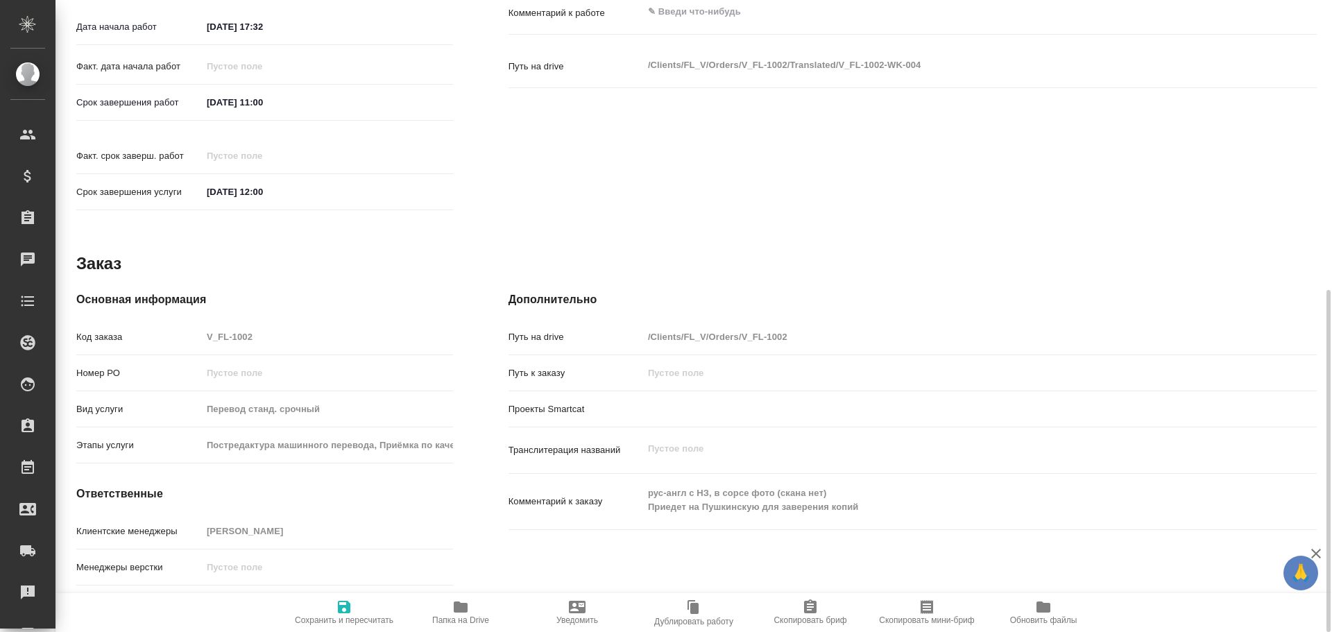
type textarea "x"
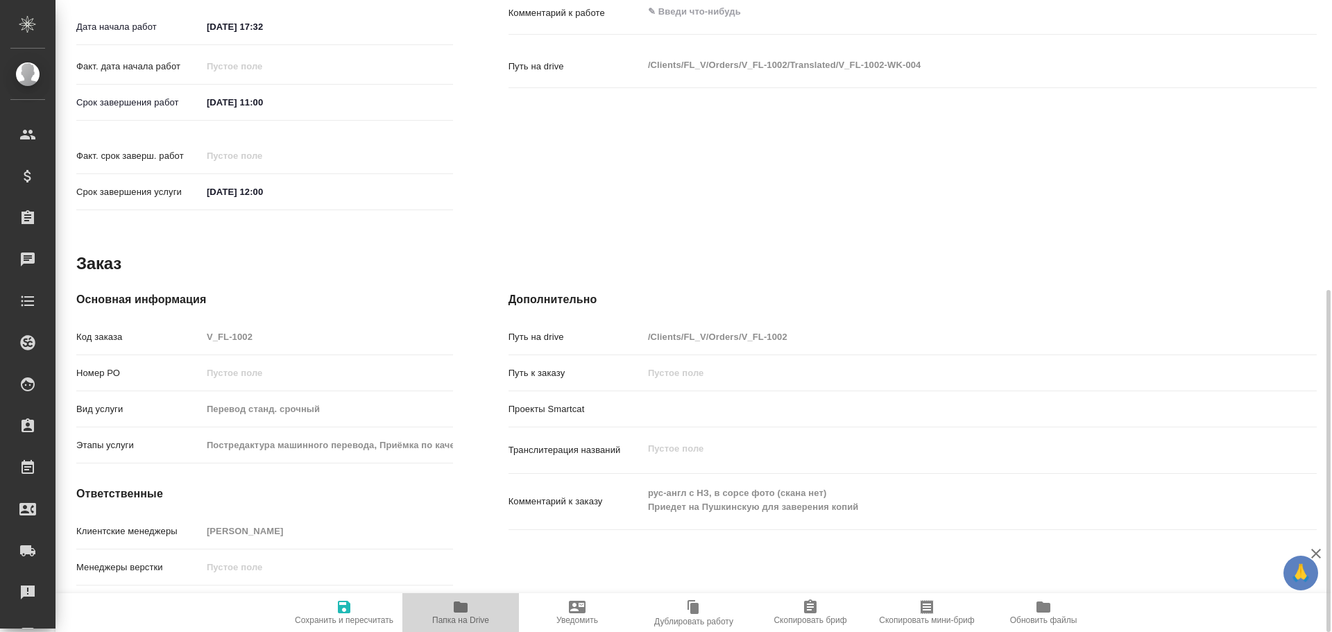
click at [468, 613] on icon "button" at bounding box center [460, 607] width 17 height 17
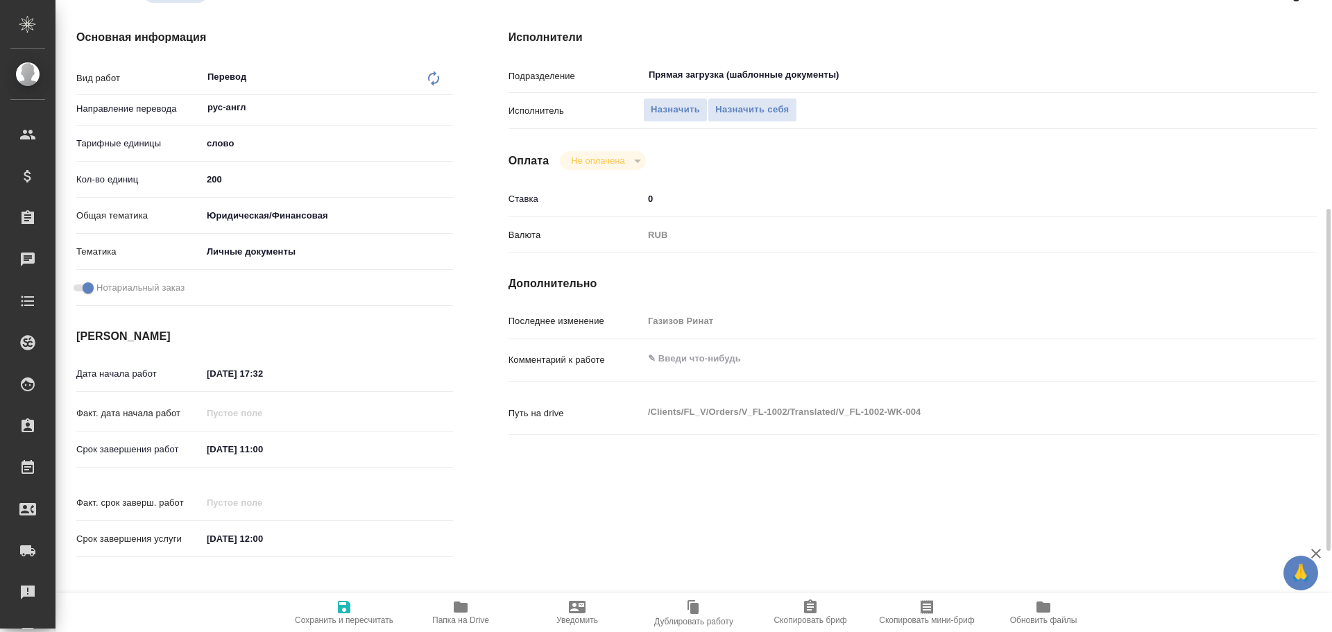
scroll to position [49, 0]
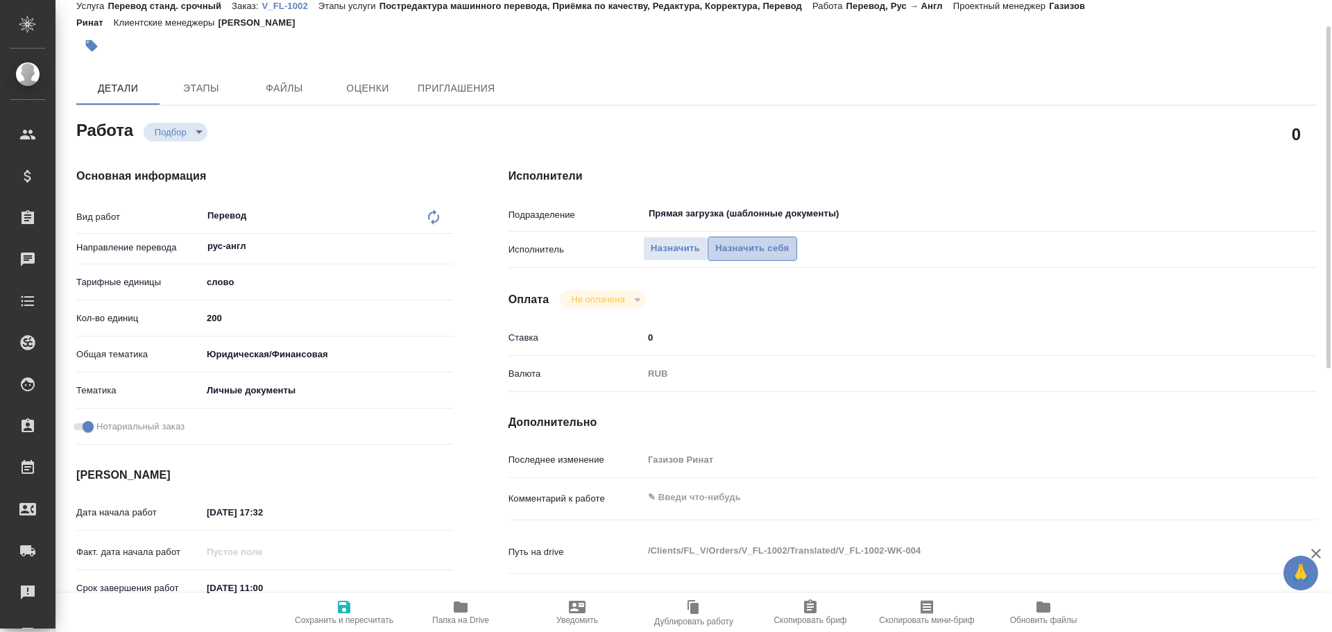
click at [758, 241] on span "Назначить себя" at bounding box center [752, 249] width 74 height 16
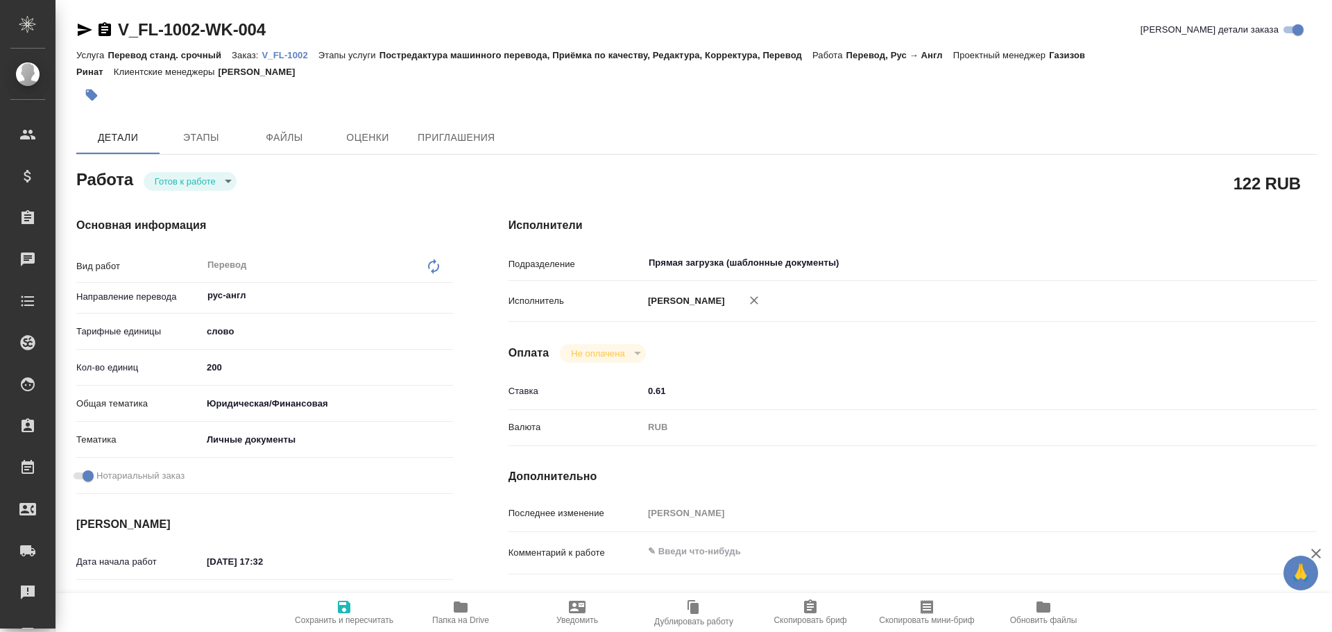
type textarea "x"
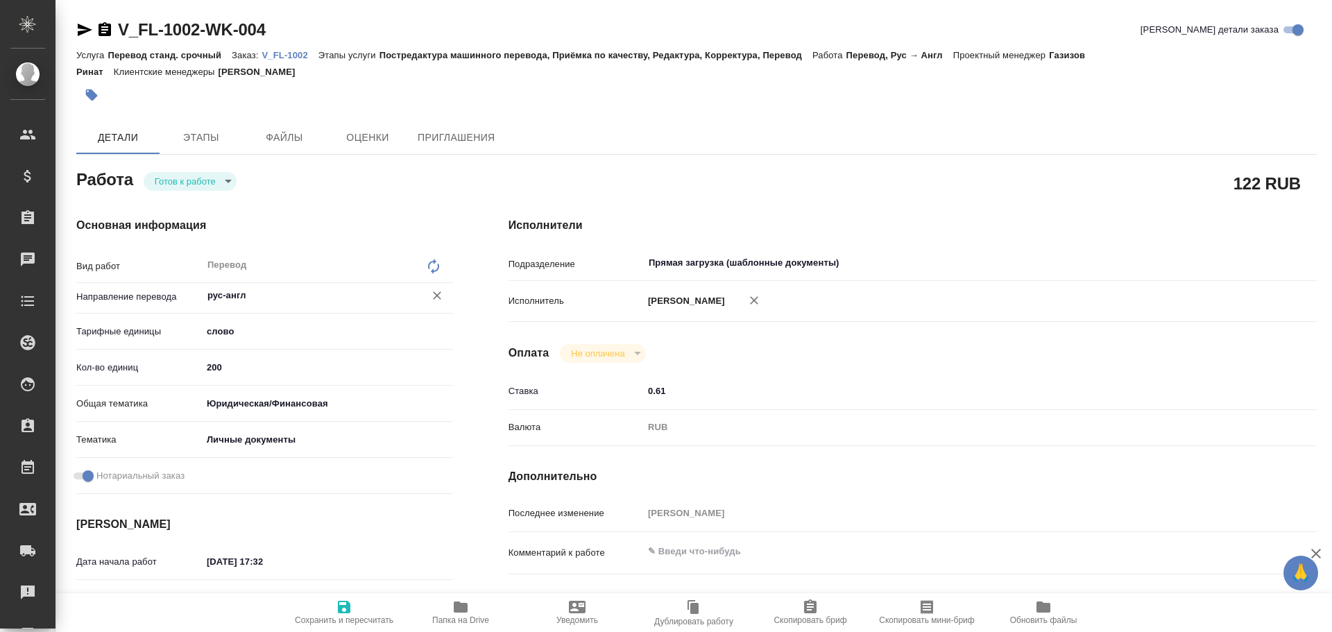
type textarea "x"
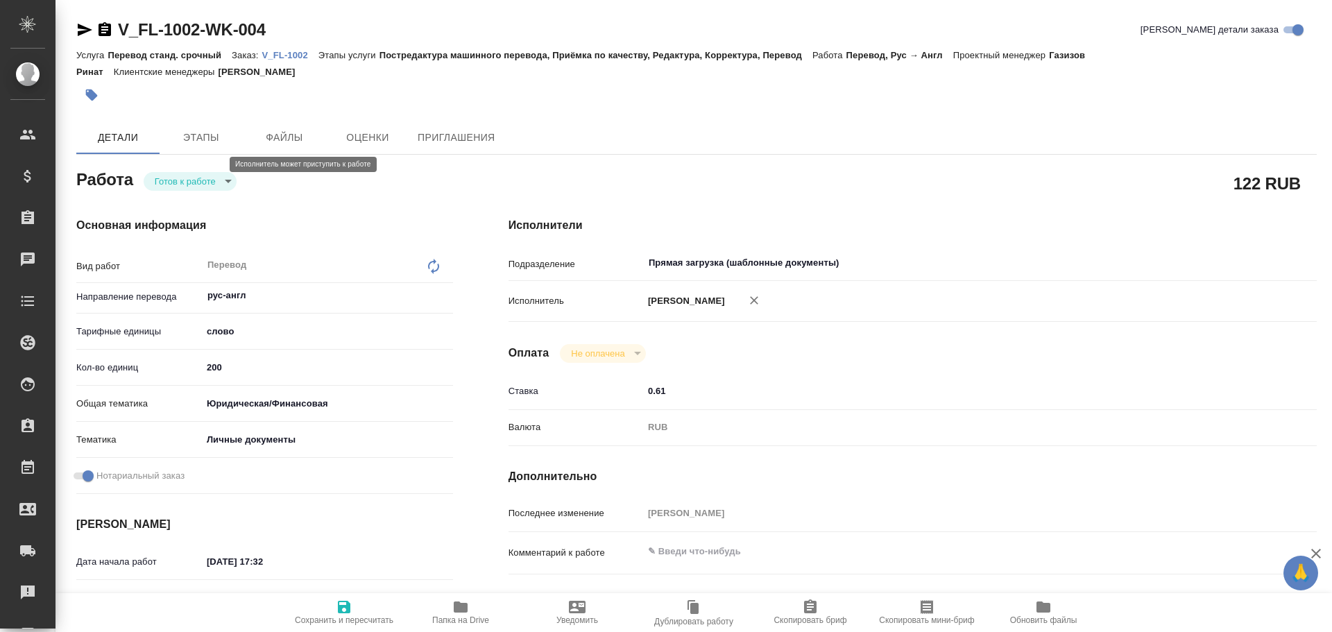
type textarea "x"
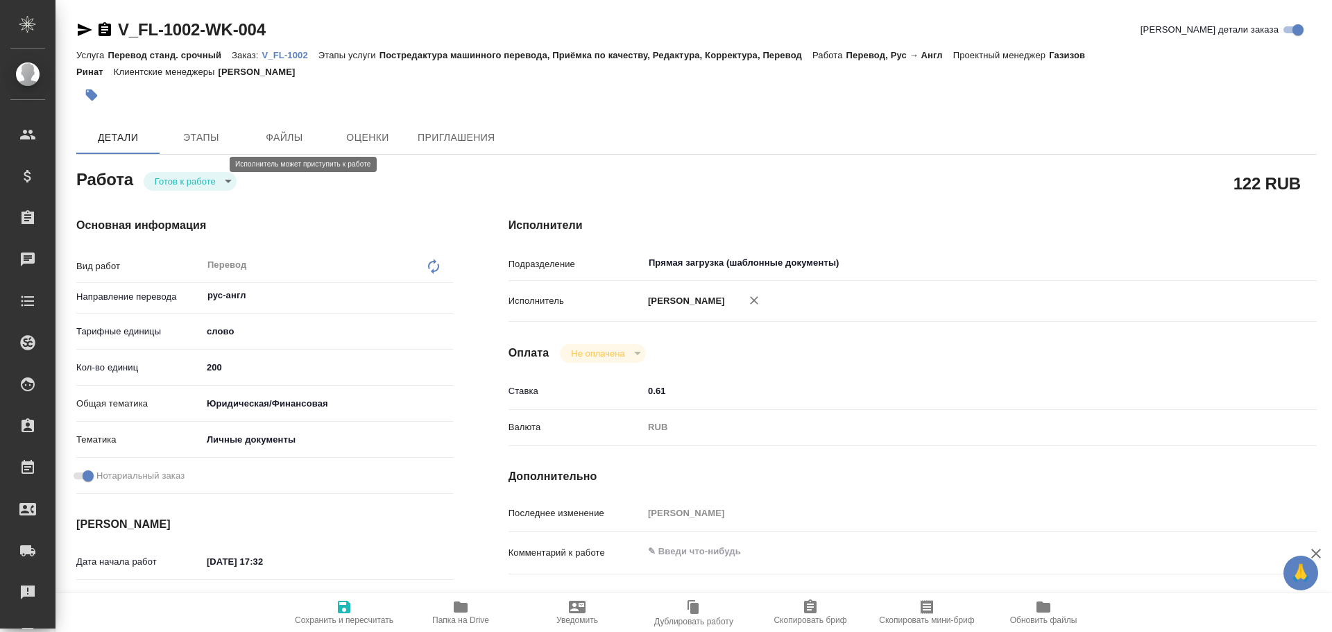
click at [176, 165] on body "🙏 .cls-1 fill:#fff; AWATERA [PERSON_NAME] Спецификации Заказы Чаты Todo Проекты…" at bounding box center [666, 316] width 1332 height 632
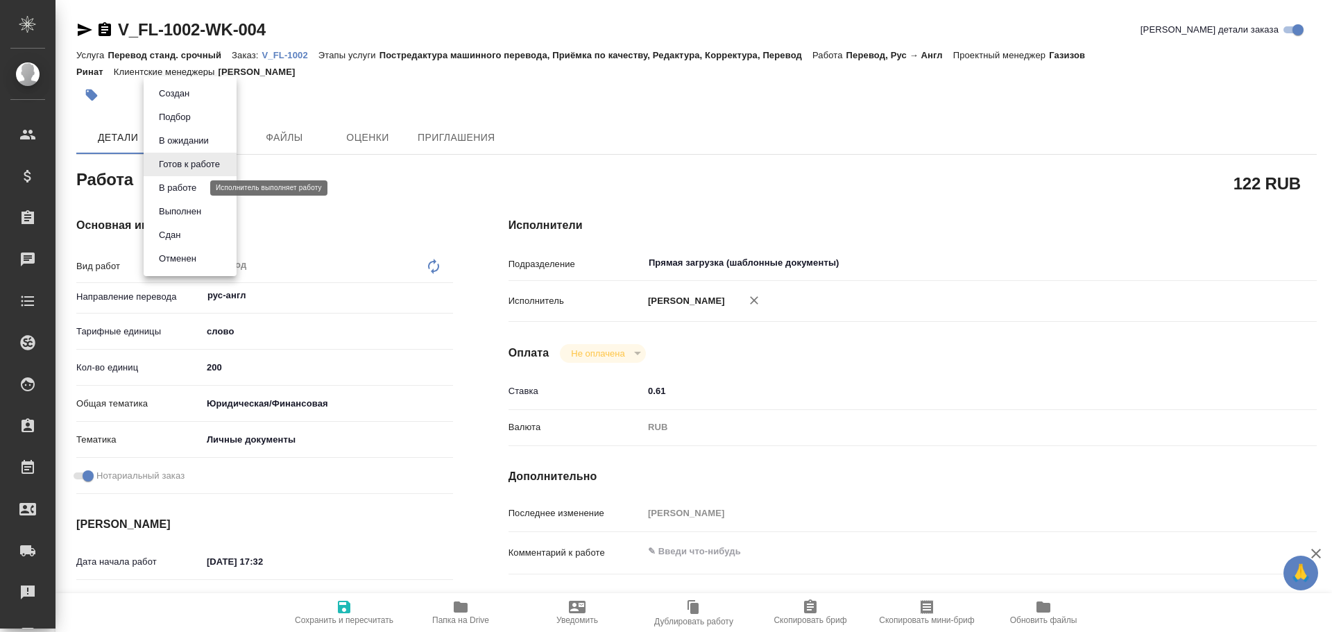
click at [171, 186] on button "В работе" at bounding box center [178, 187] width 46 height 15
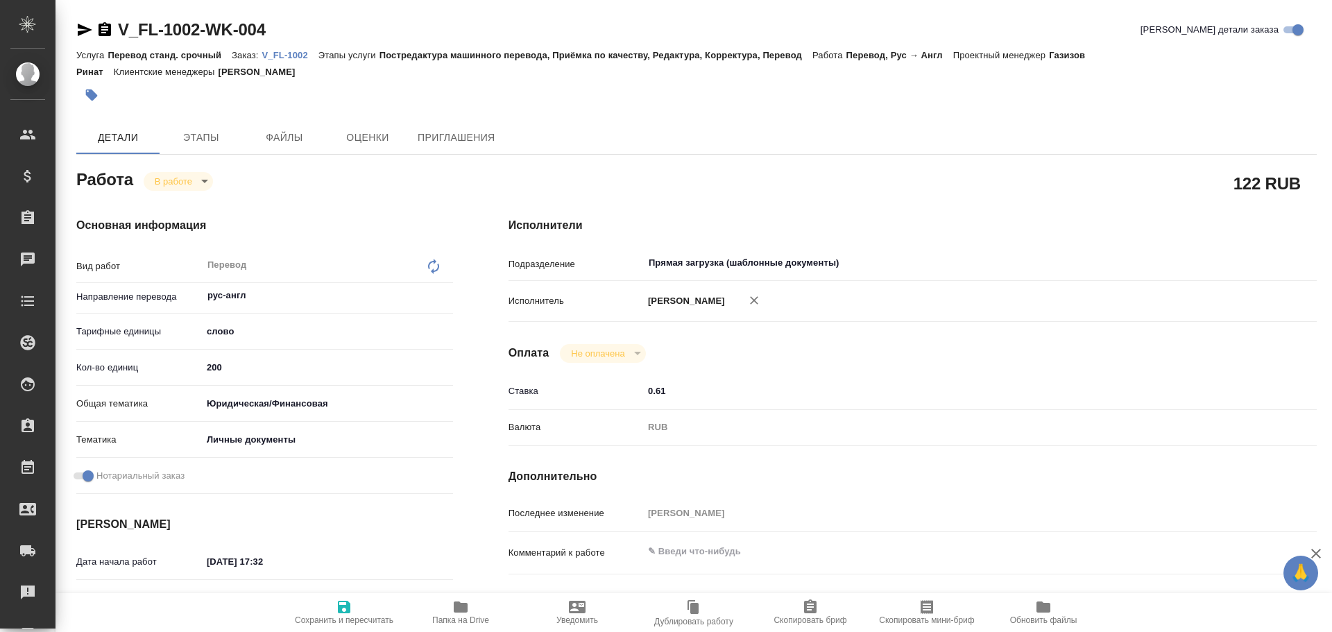
type textarea "x"
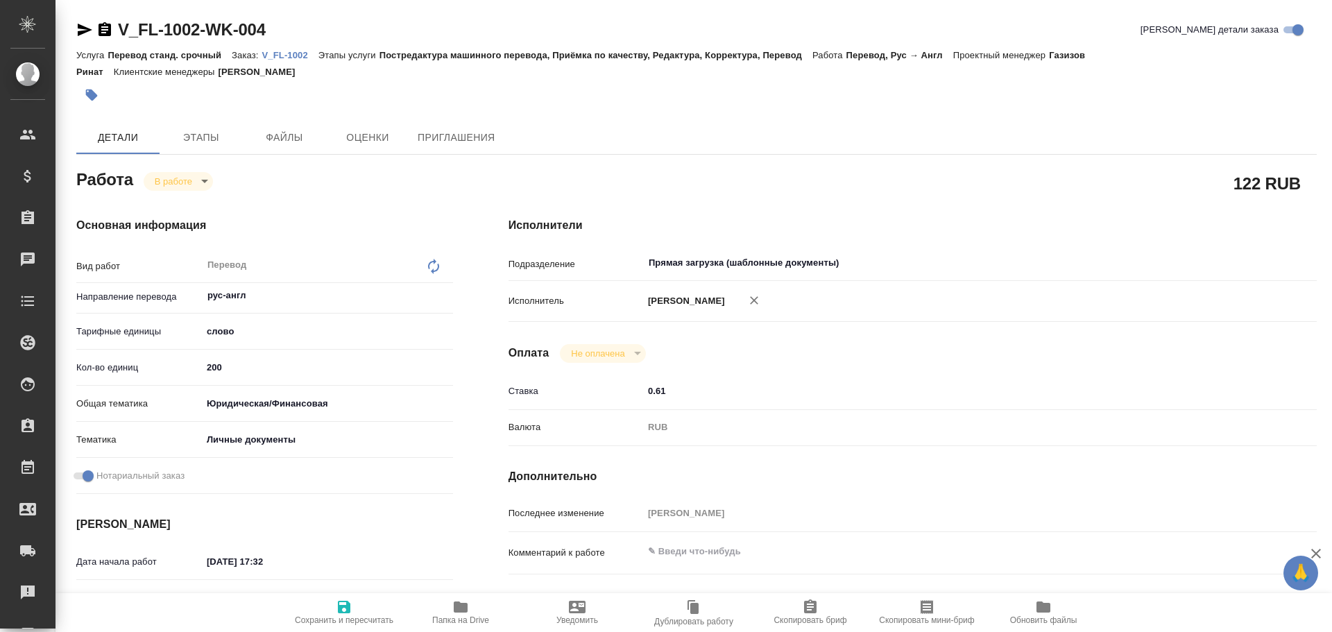
type textarea "x"
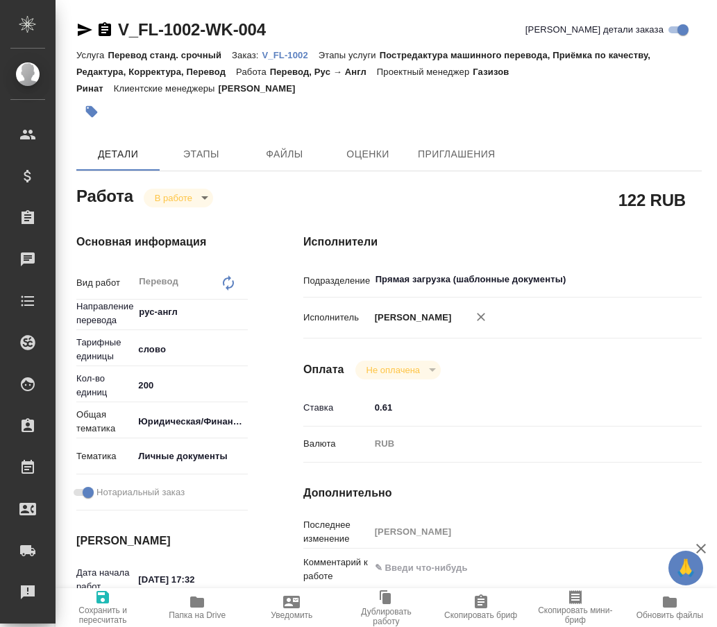
type textarea "x"
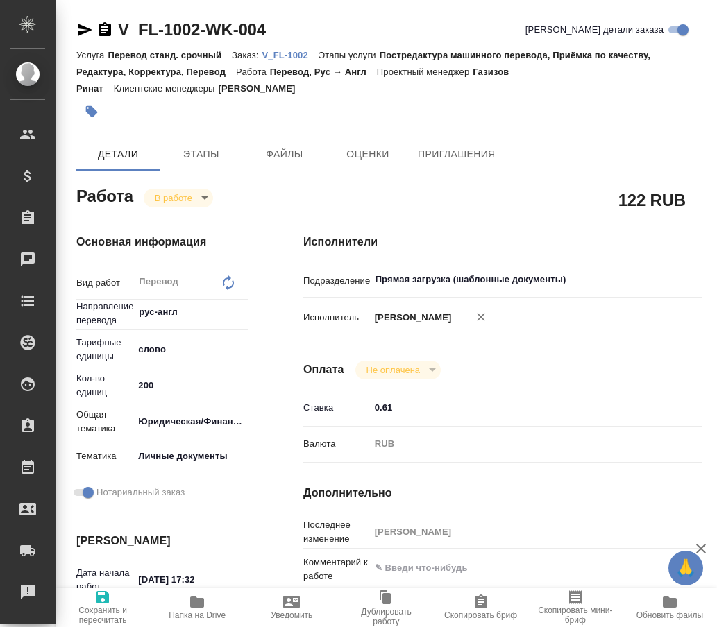
type textarea "x"
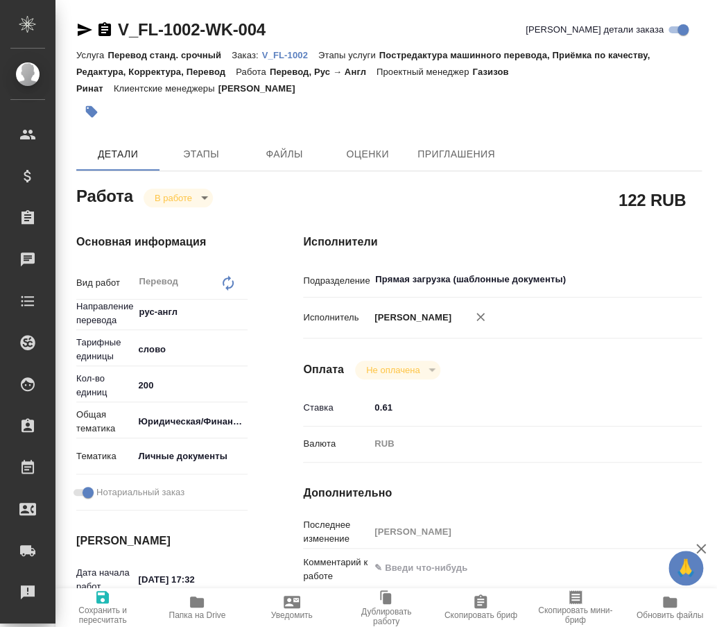
type textarea "x"
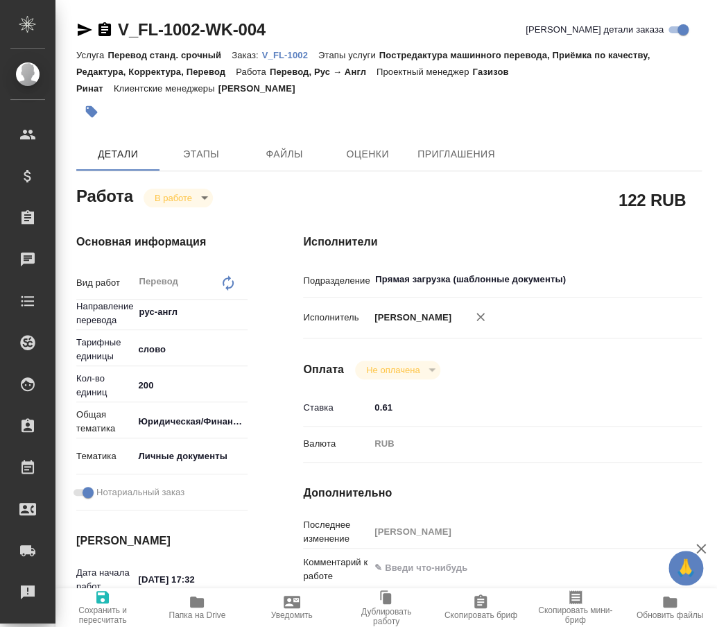
type textarea "x"
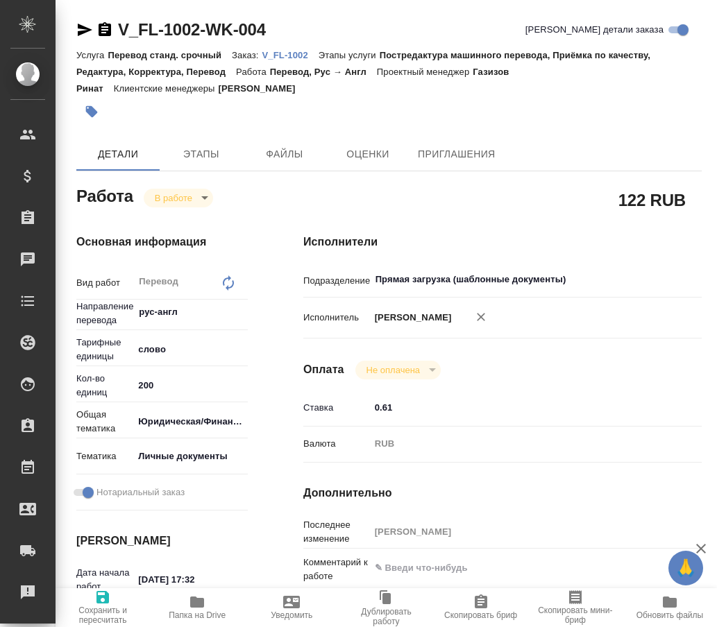
type textarea "x"
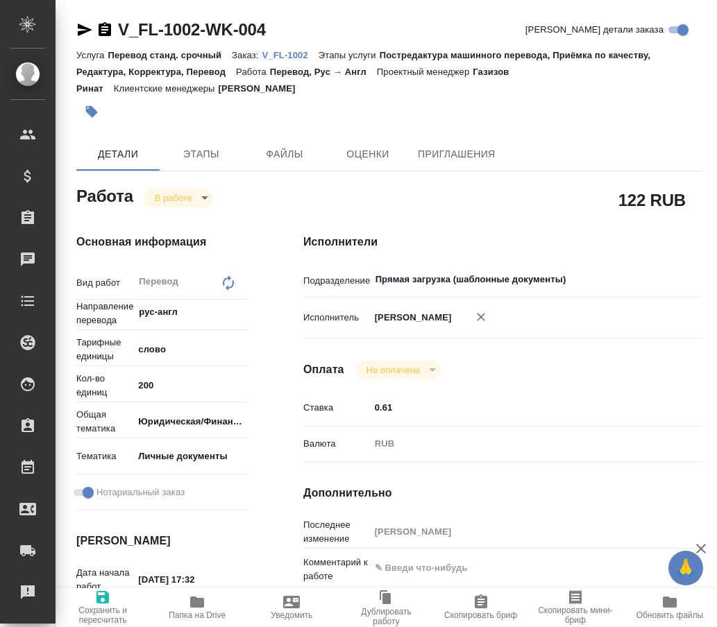
type textarea "x"
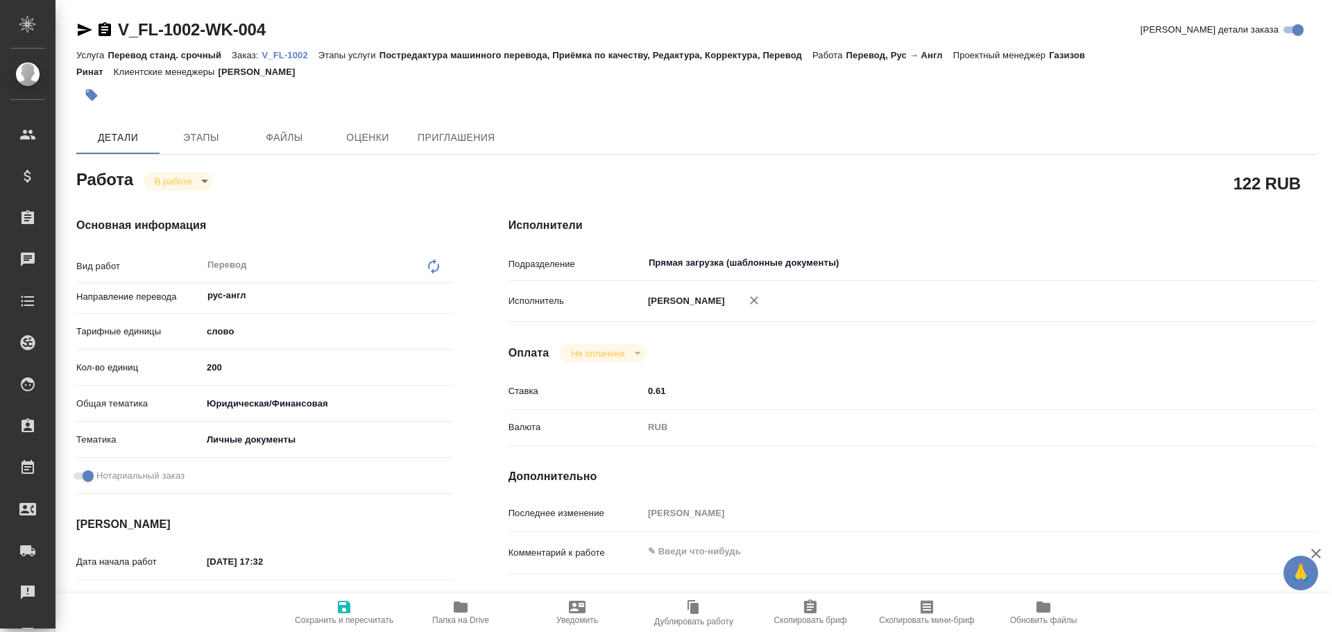
type textarea "x"
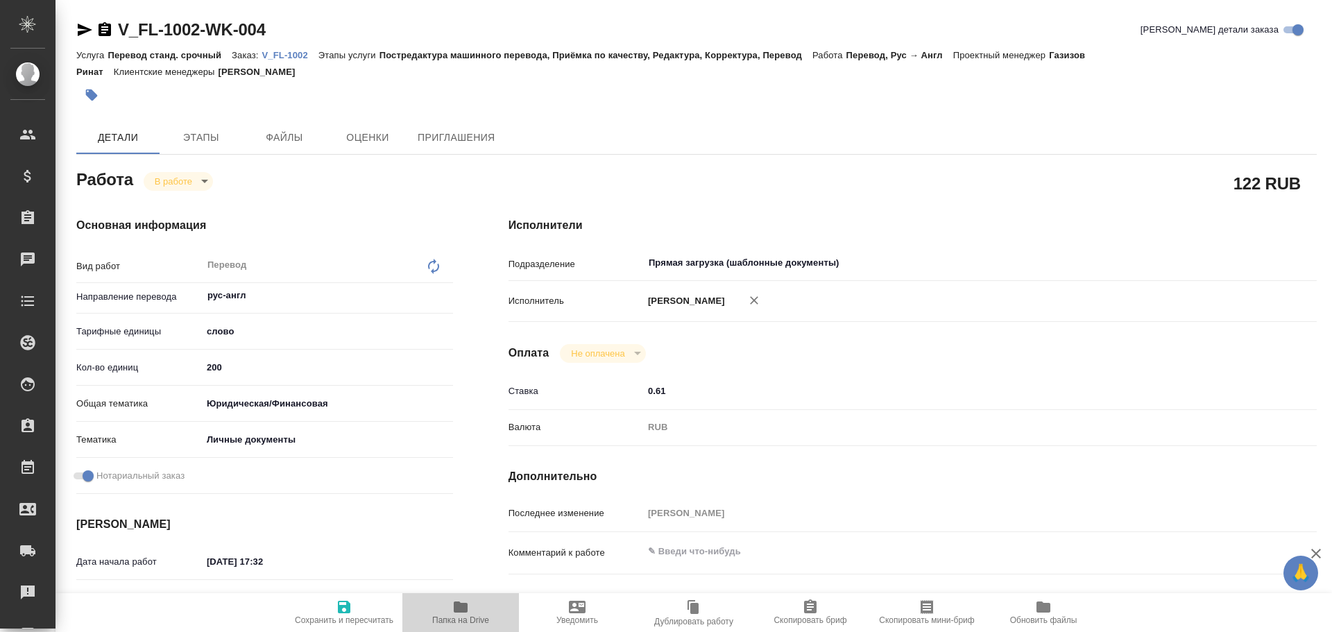
click at [475, 619] on span "Папка на Drive" at bounding box center [460, 620] width 57 height 10
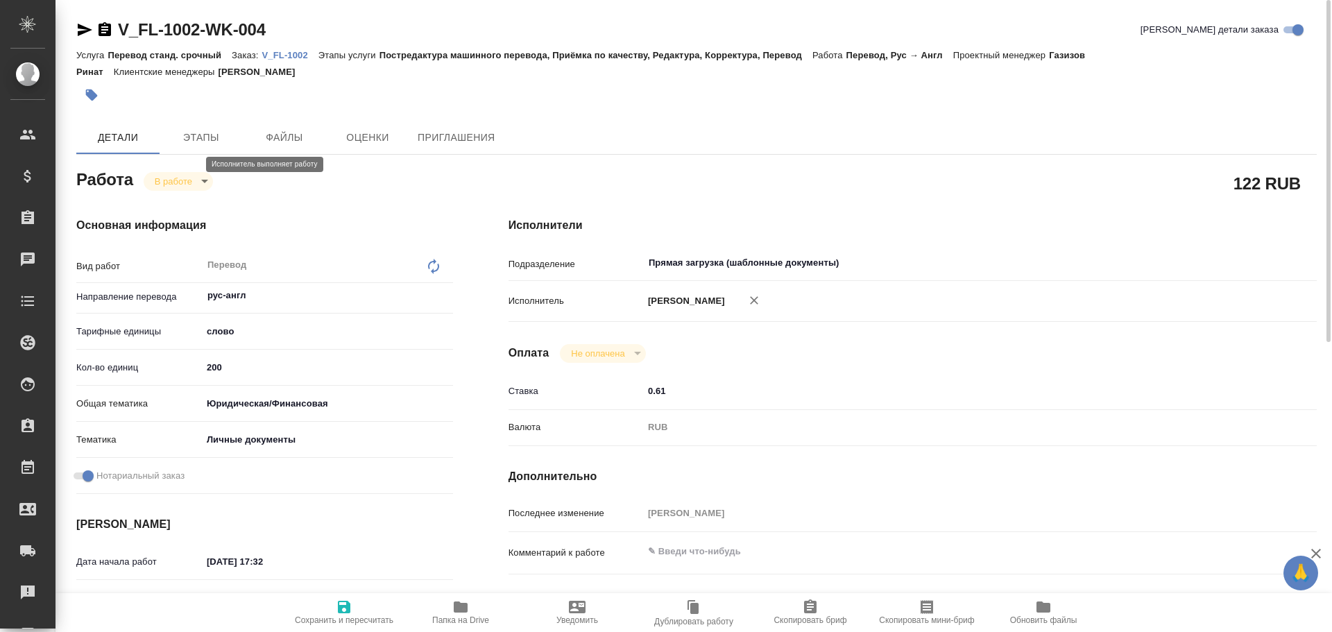
click at [180, 168] on body "🙏 .cls-1 fill:#fff; AWATERA Gusev Alexandr Клиенты Спецификации Заказы 0 Чаты T…" at bounding box center [666, 316] width 1332 height 632
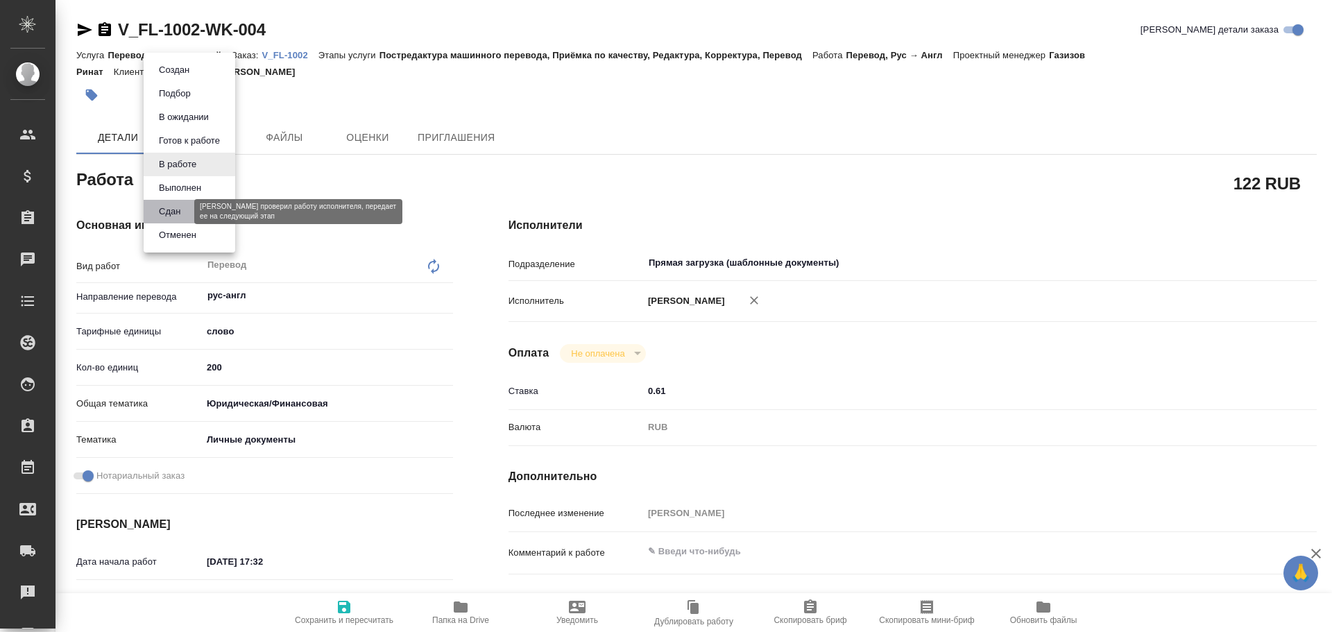
click at [172, 215] on button "Сдан" at bounding box center [170, 211] width 30 height 15
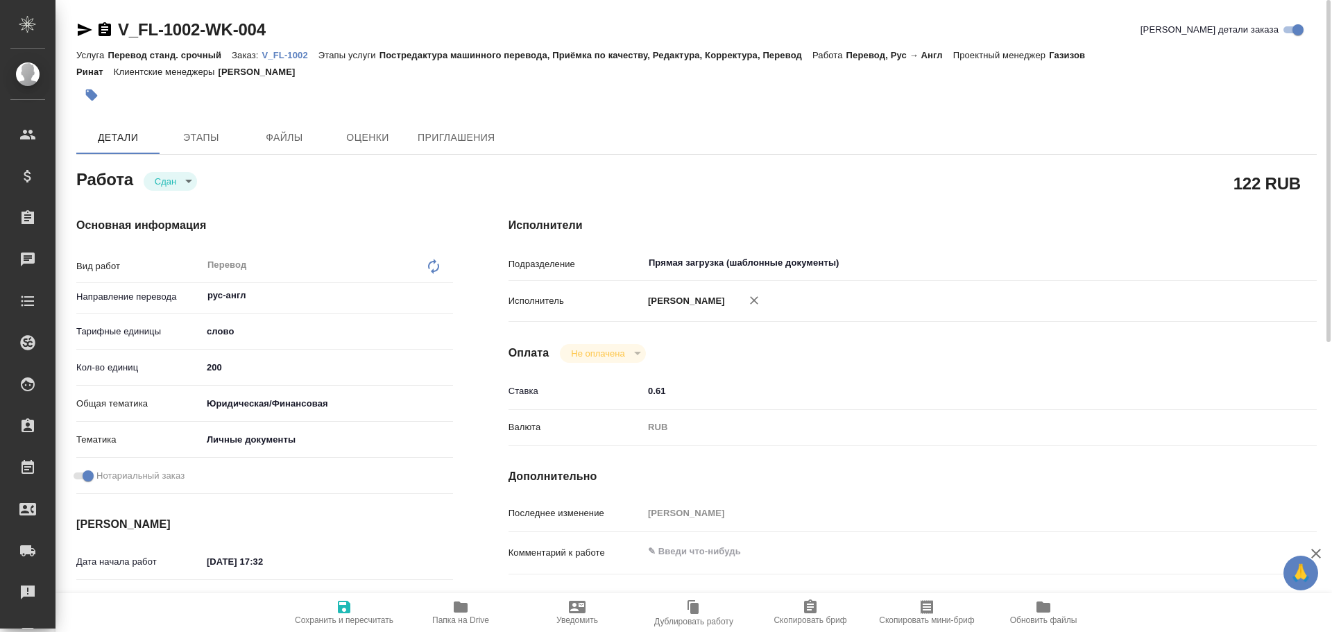
type textarea "x"
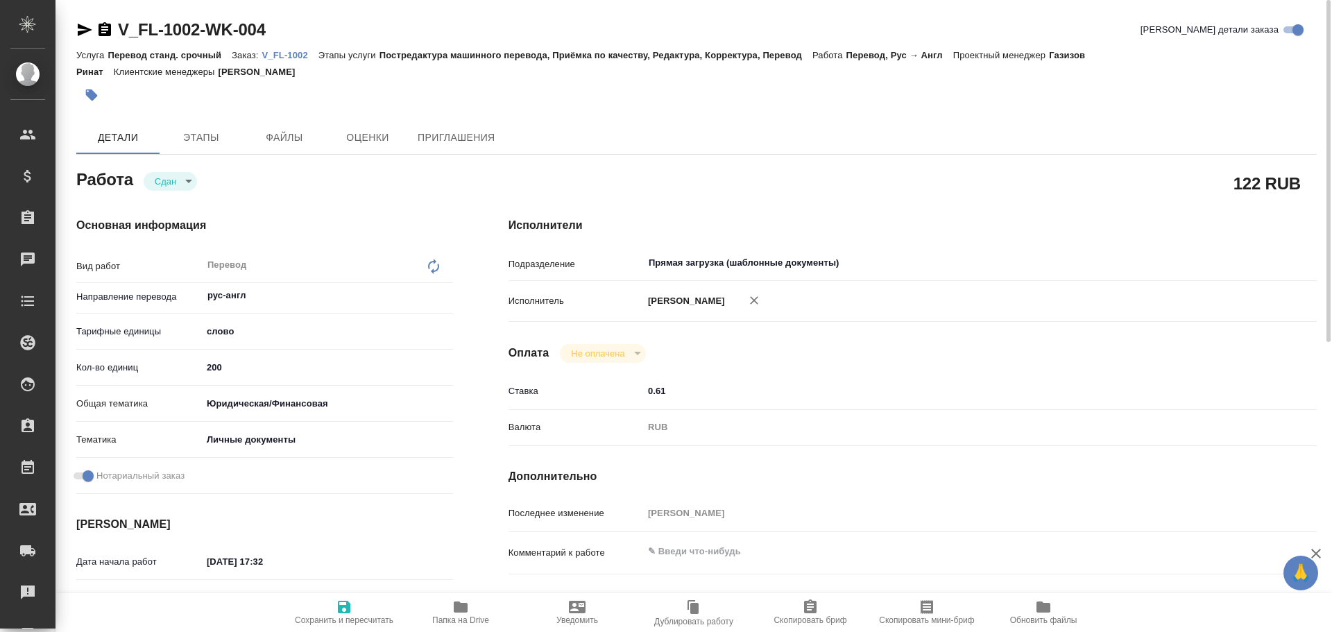
type textarea "x"
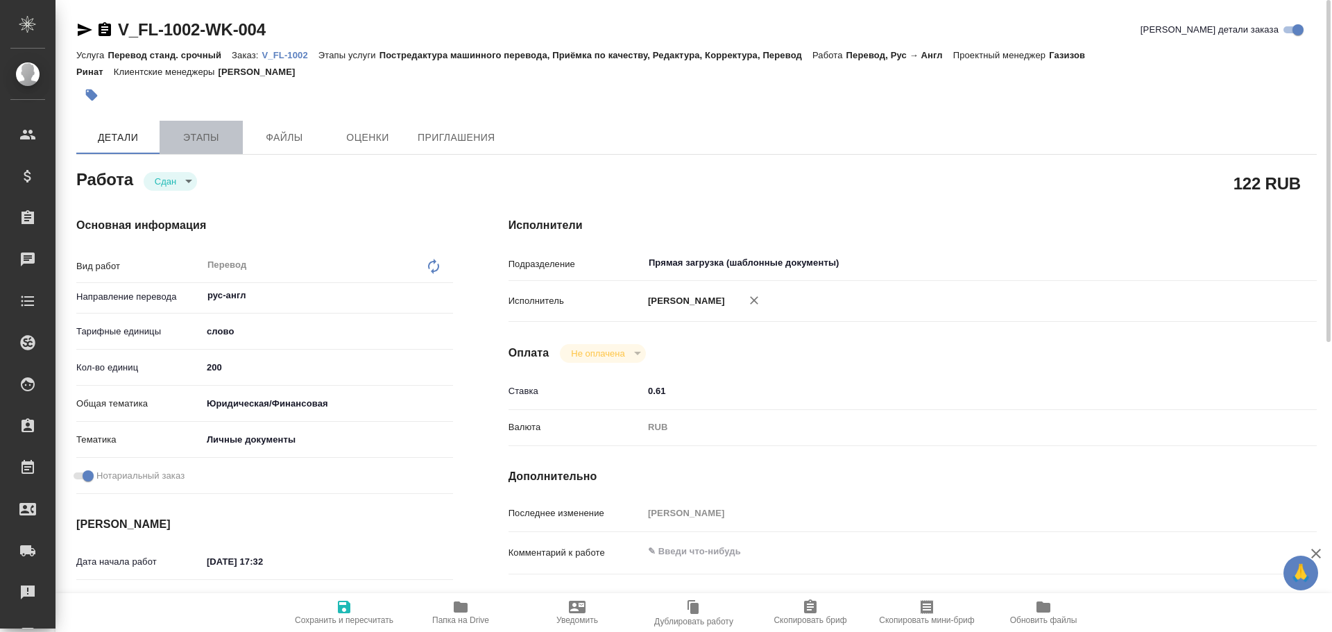
click at [196, 129] on span "Этапы" at bounding box center [201, 137] width 67 height 17
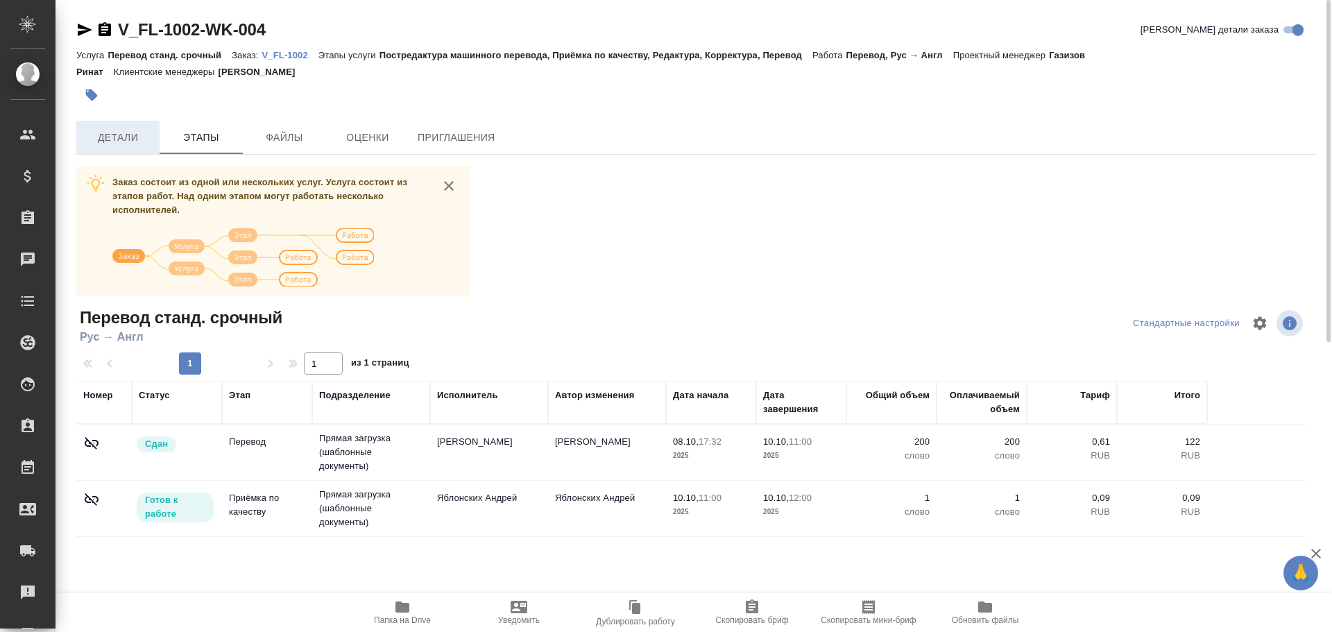
click at [152, 126] on button "Детали" at bounding box center [117, 137] width 83 height 33
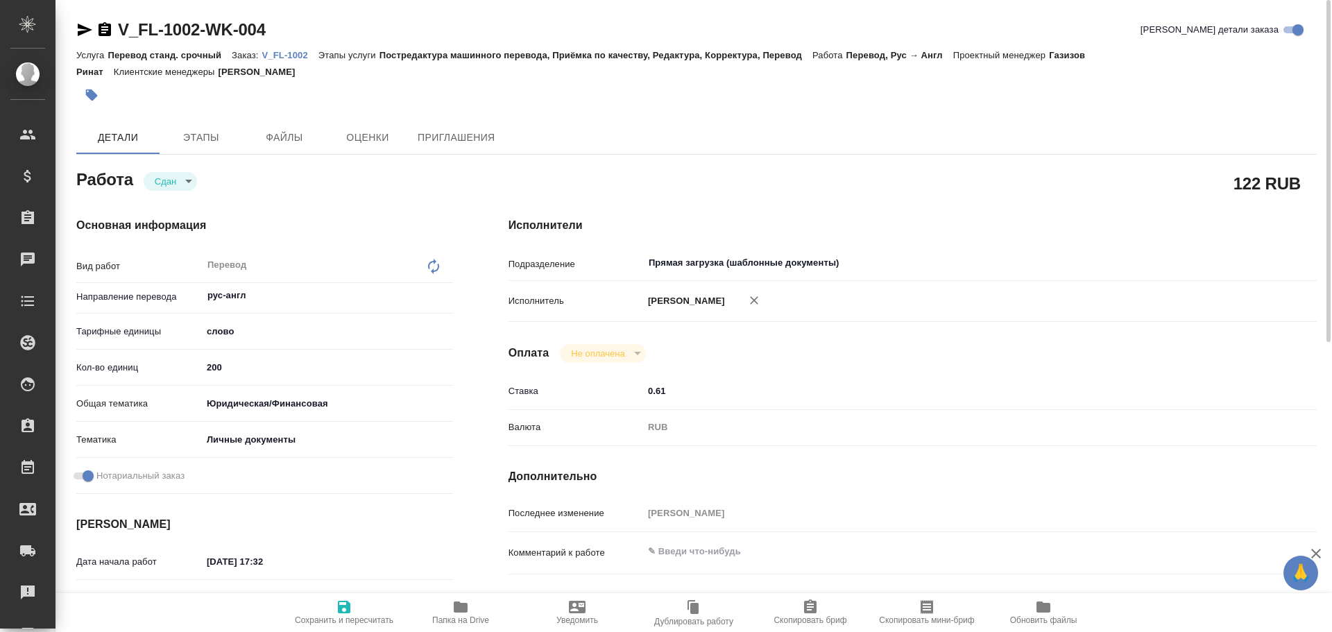
type textarea "x"
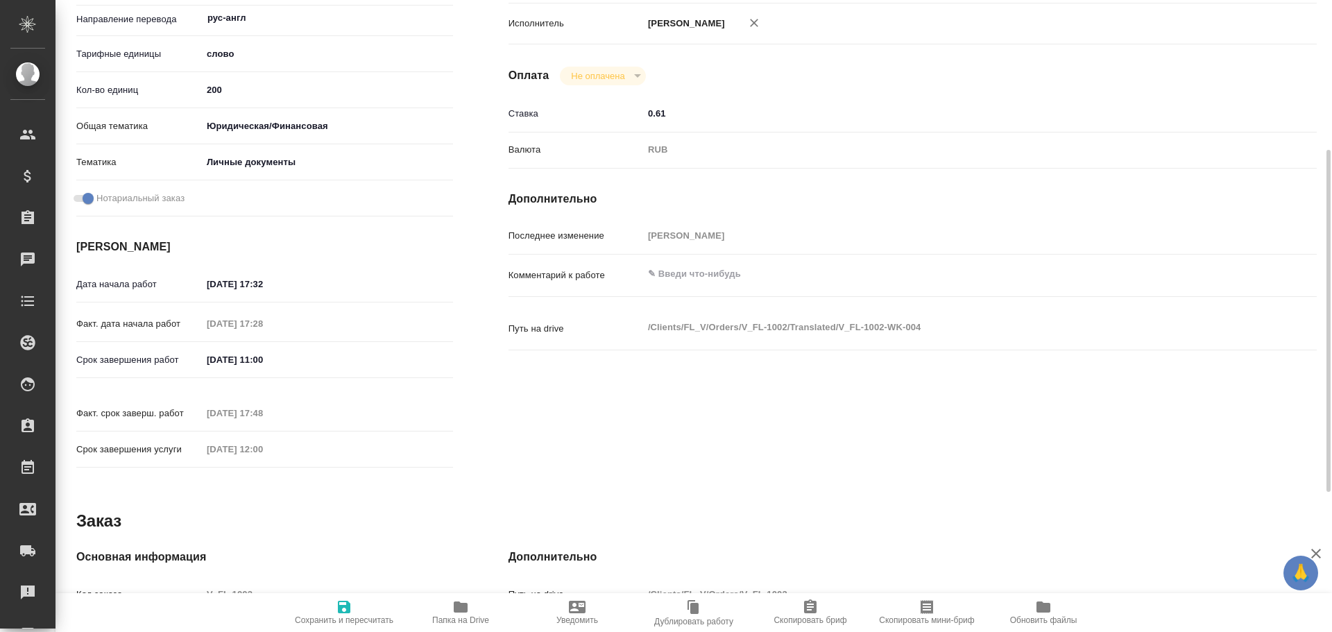
scroll to position [416, 0]
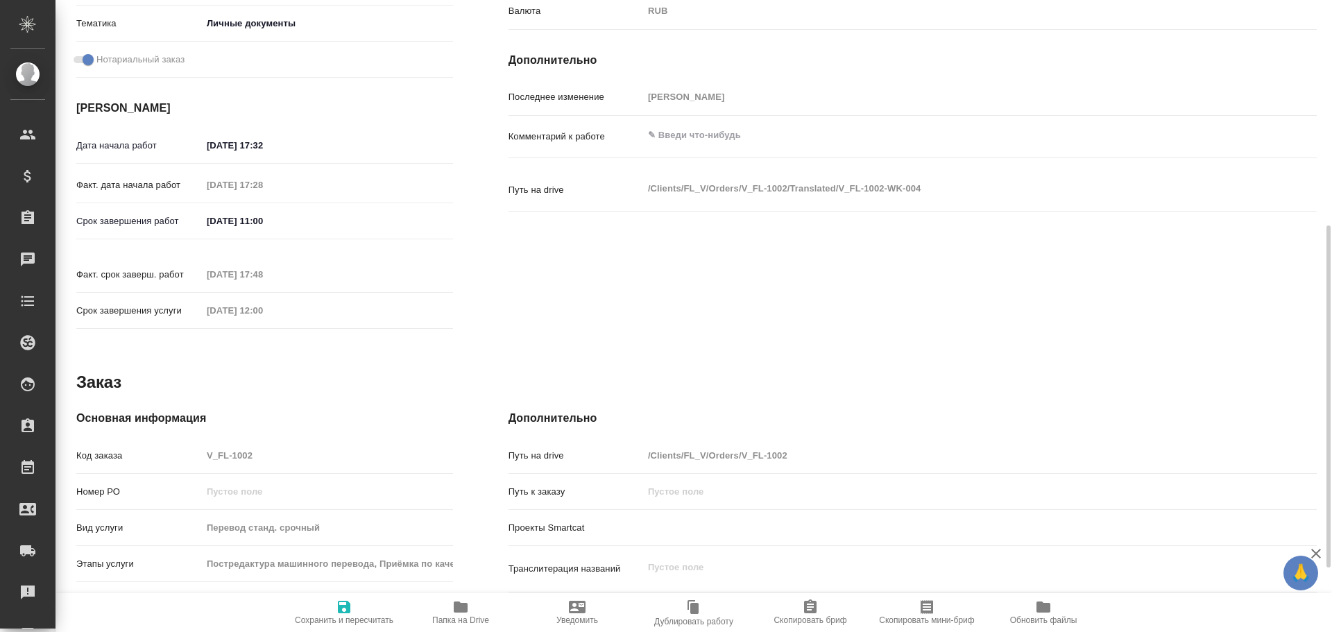
type textarea "x"
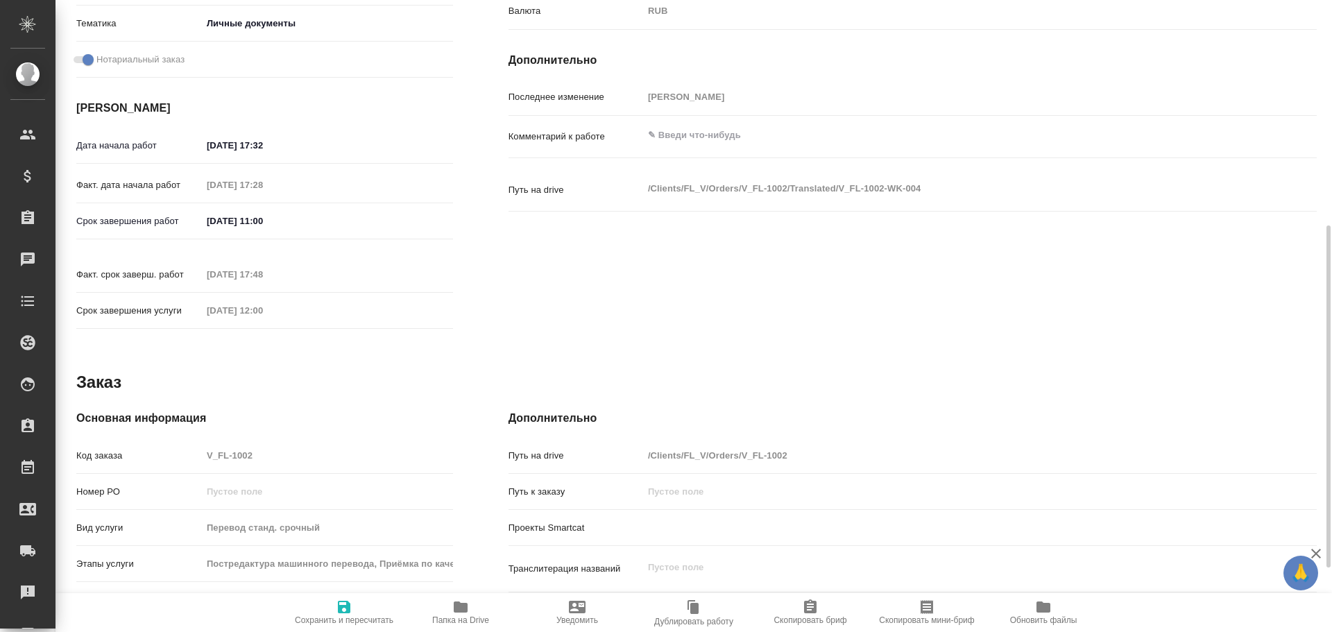
type textarea "x"
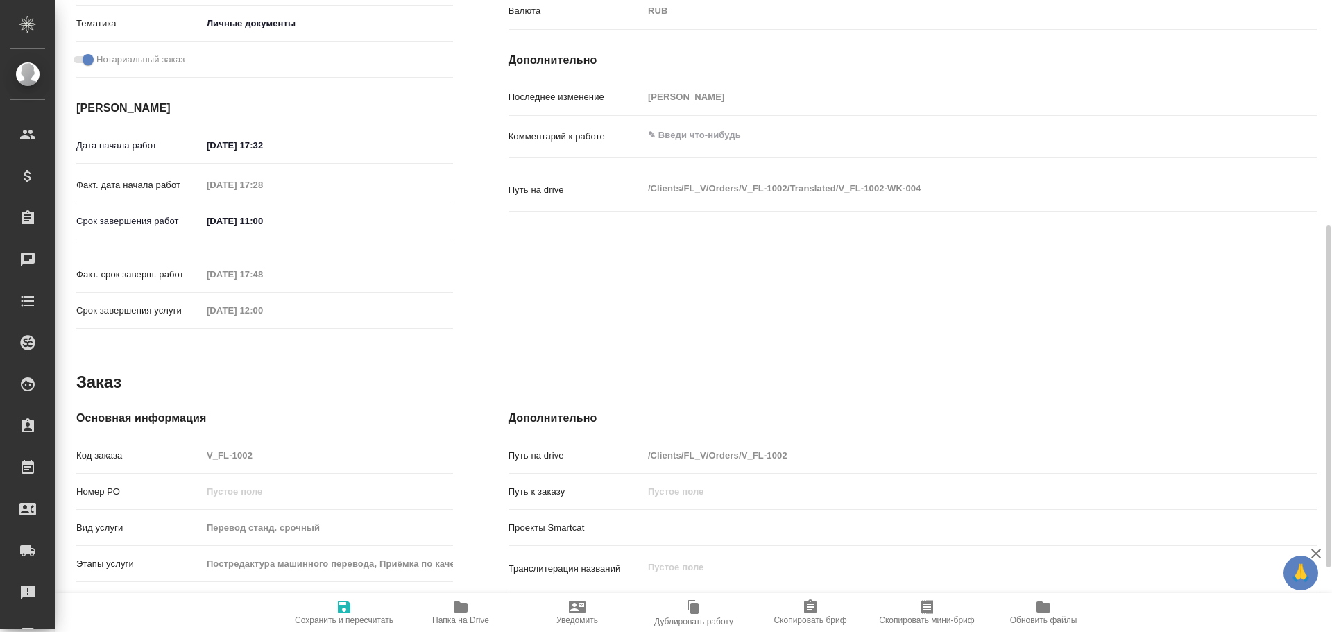
type textarea "x"
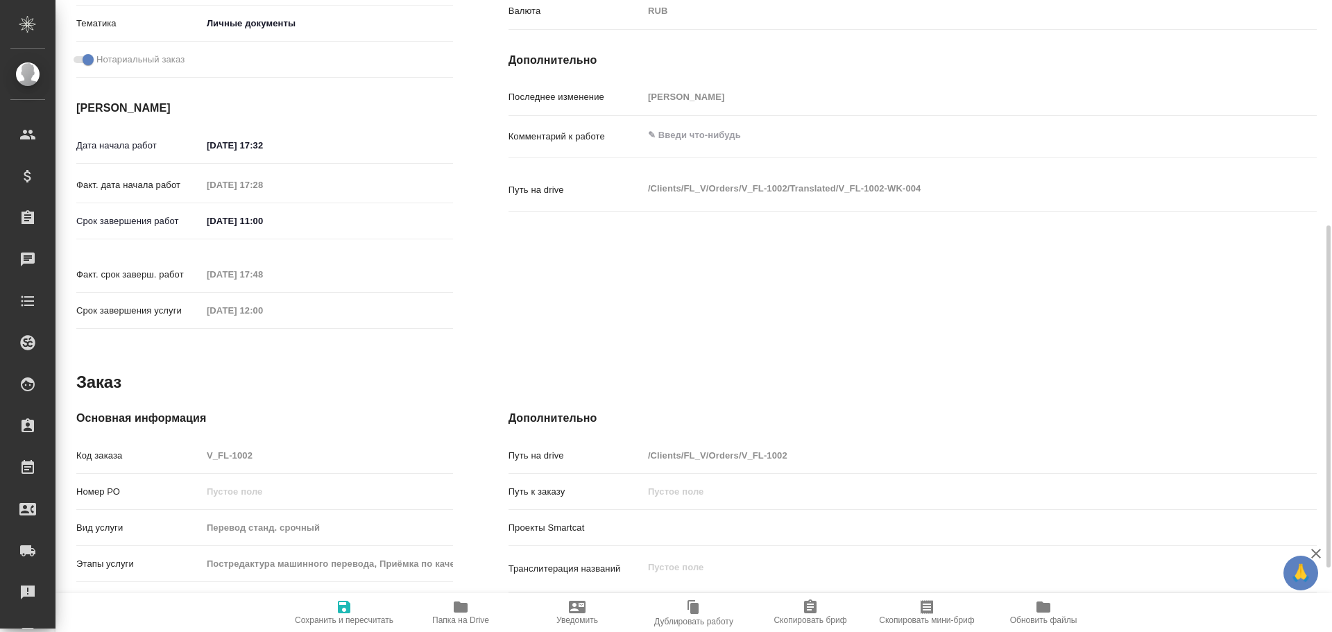
type textarea "x"
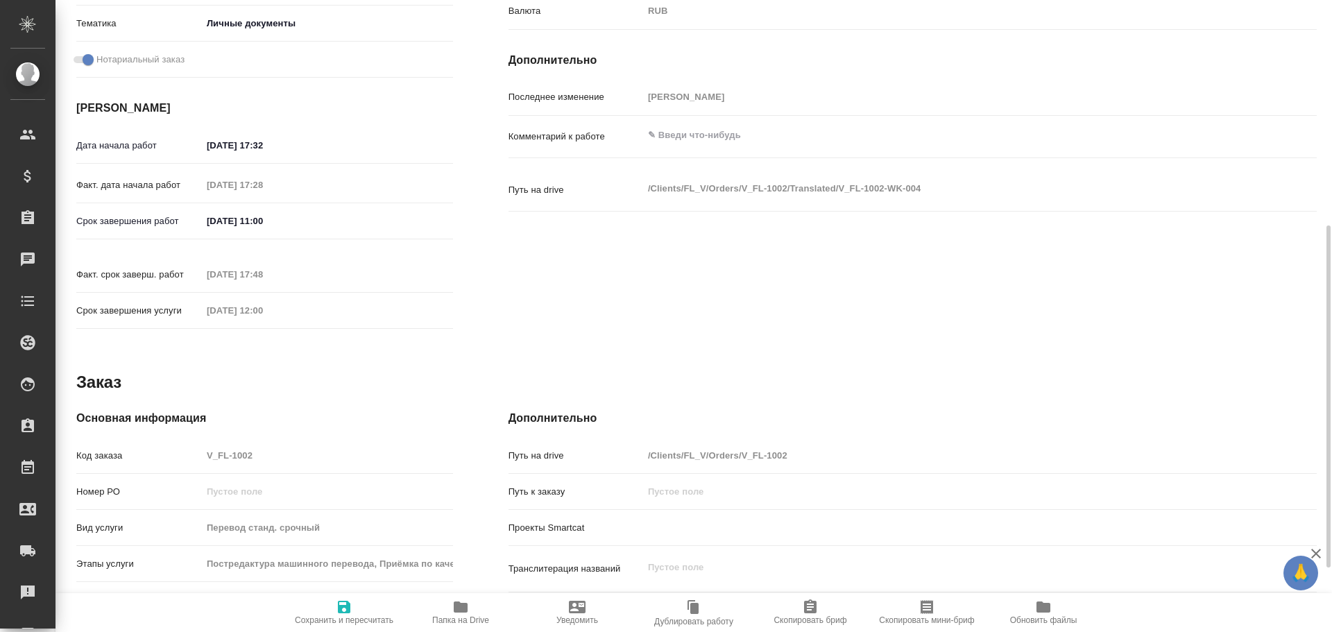
type textarea "x"
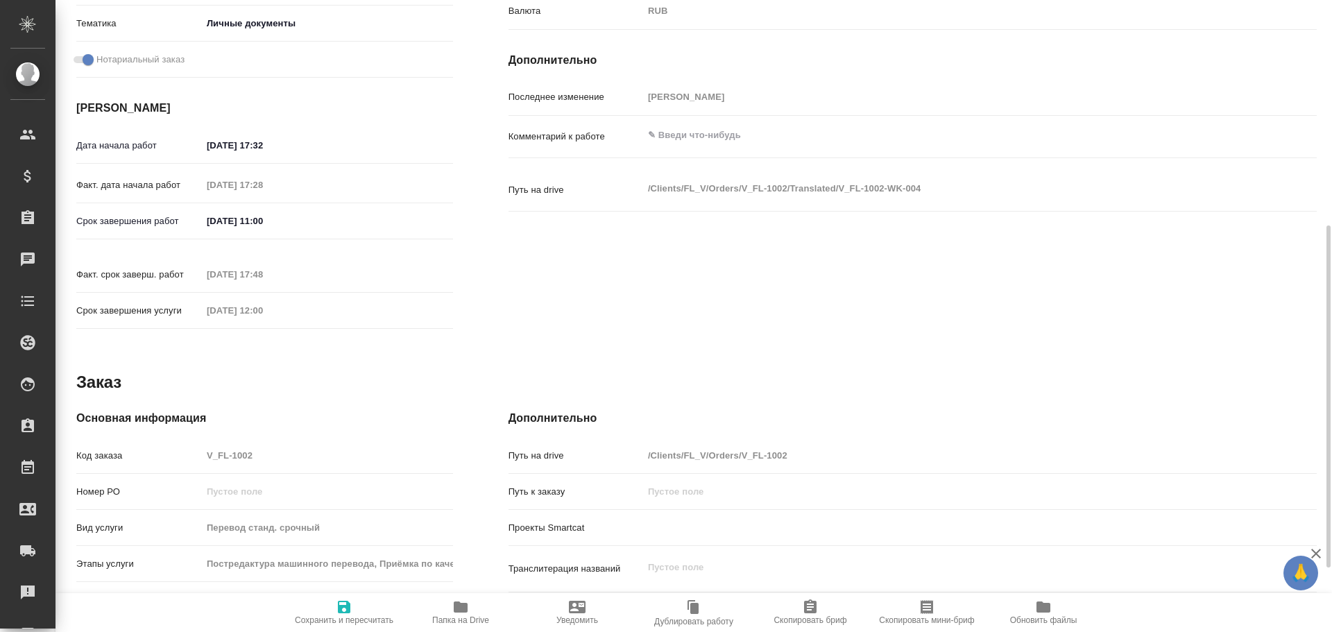
type textarea "x"
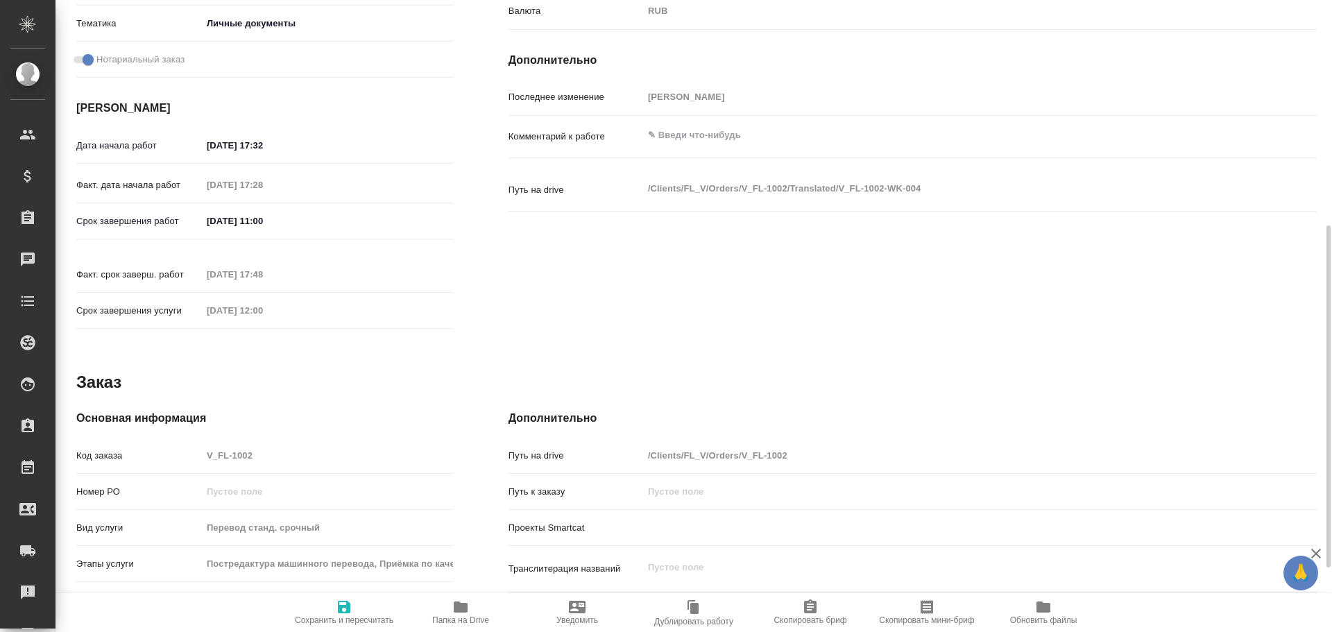
type textarea "x"
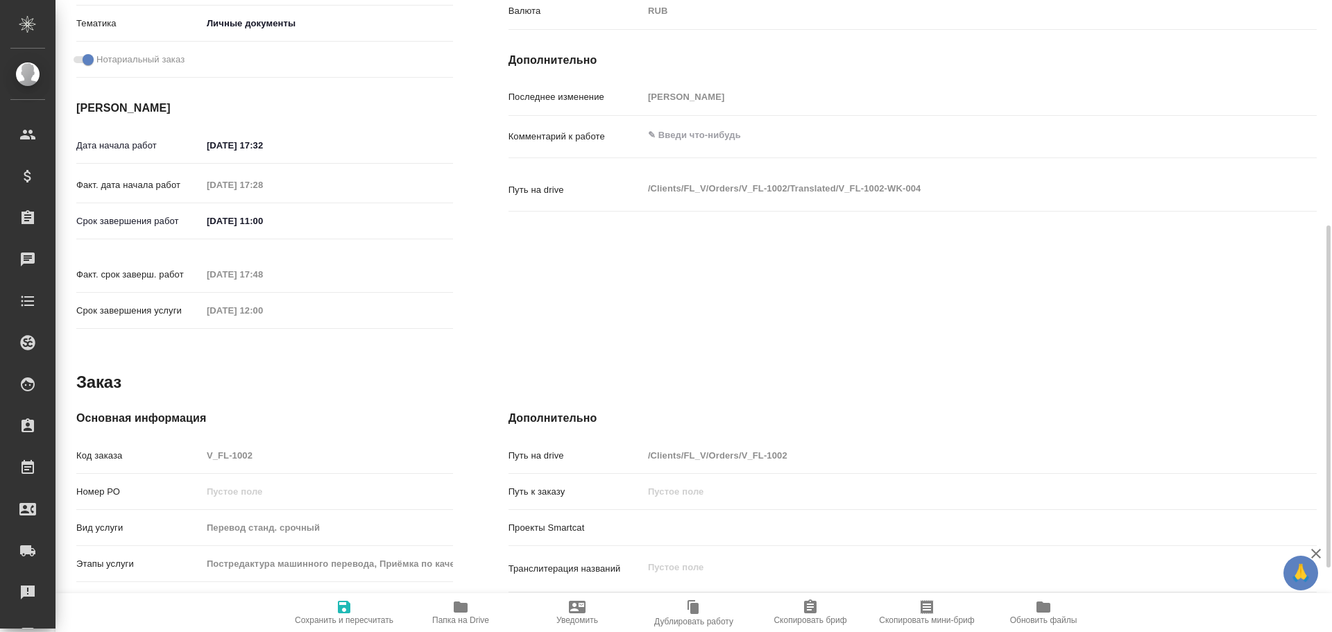
type textarea "x"
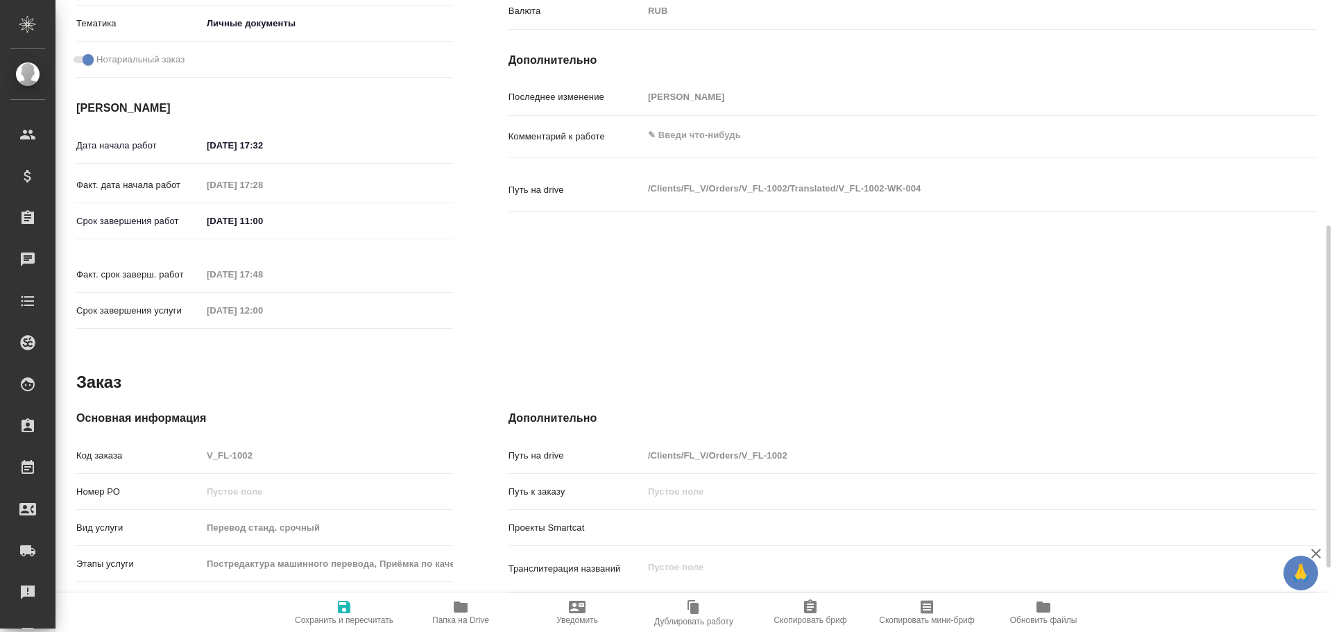
click at [169, 443] on div "Код заказа V_FL-1002" at bounding box center [264, 455] width 377 height 24
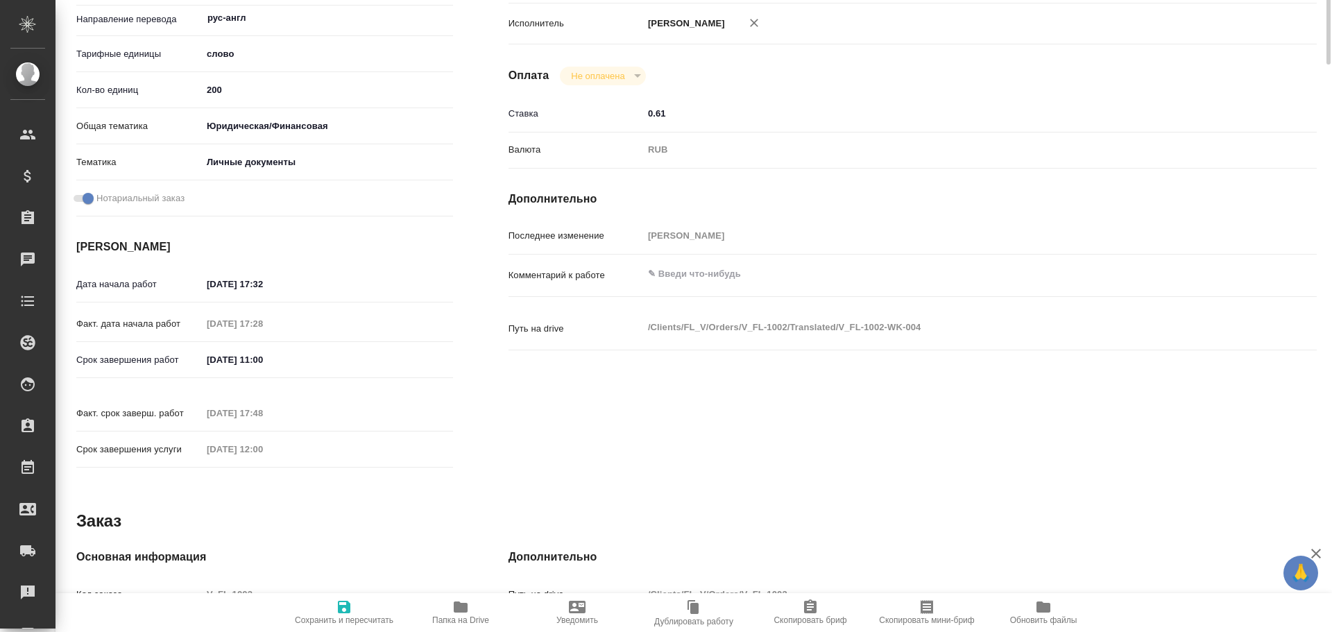
scroll to position [0, 0]
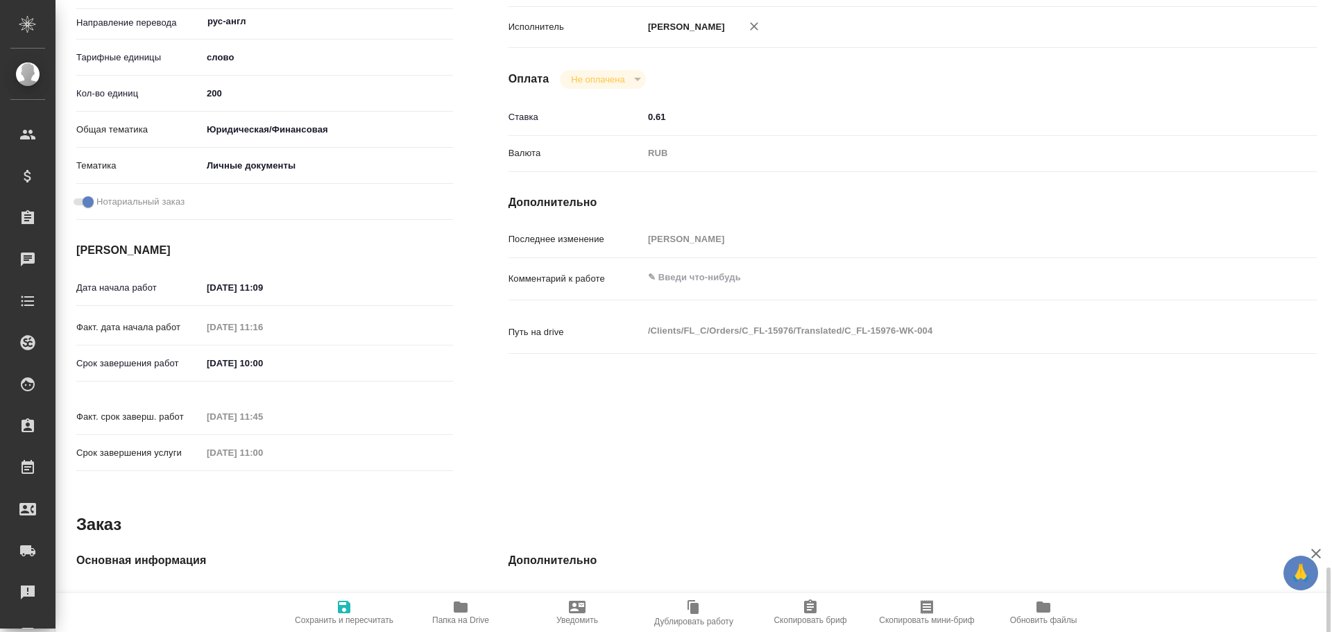
scroll to position [119, 0]
